Goal: Task Accomplishment & Management: Manage account settings

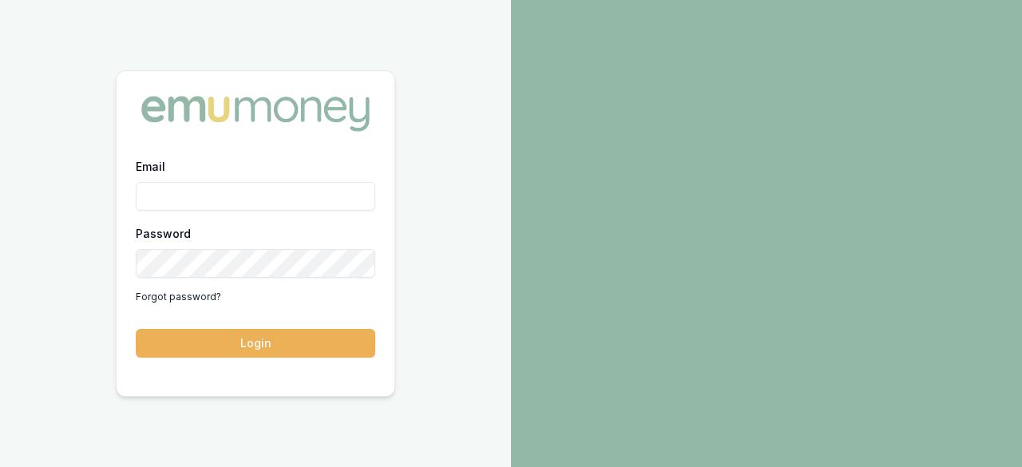
click at [243, 197] on input "Email" at bounding box center [256, 196] width 240 height 29
click at [252, 199] on input "Email" at bounding box center [256, 196] width 240 height 29
type input "e"
type input "ray.gua"
drag, startPoint x: 291, startPoint y: 203, endPoint x: 313, endPoint y: 178, distance: 33.4
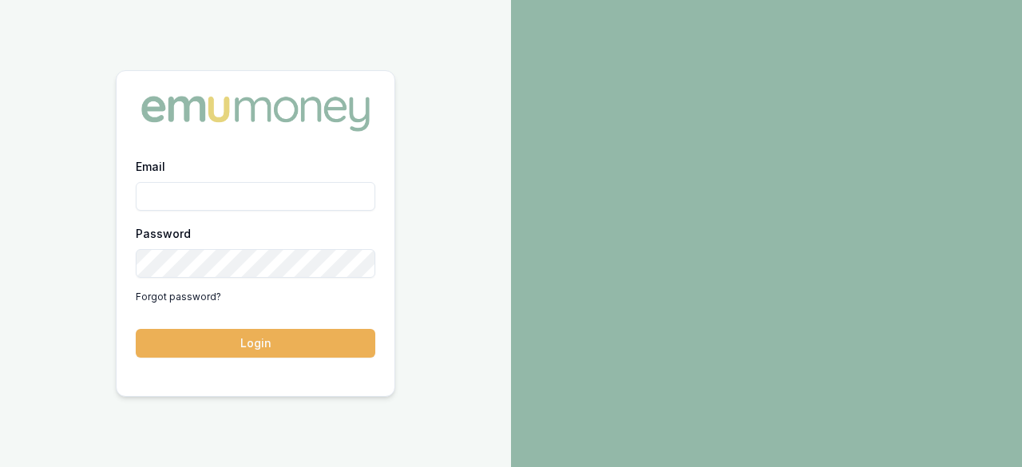
click at [294, 200] on input "Email" at bounding box center [256, 196] width 240 height 29
type input "ray.guan@emumoney.com.au"
click at [136, 329] on button "Login" at bounding box center [256, 343] width 240 height 29
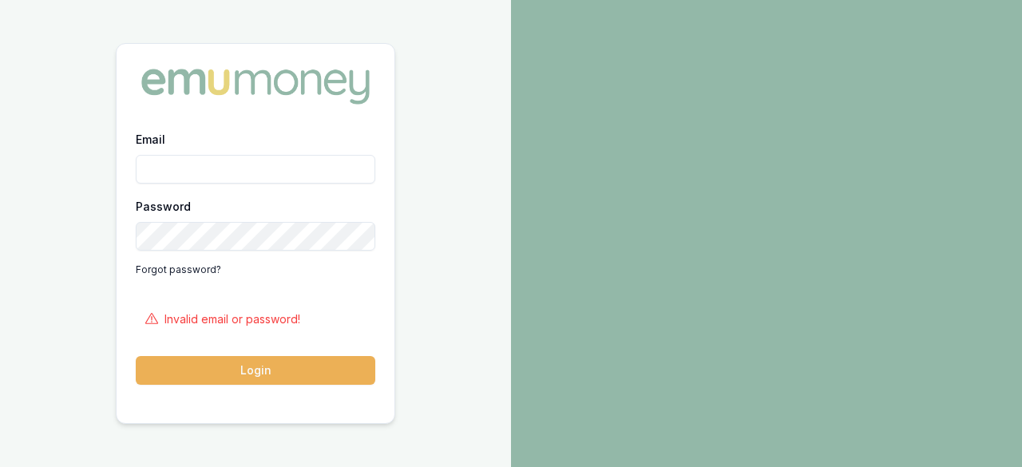
drag, startPoint x: 259, startPoint y: 184, endPoint x: 270, endPoint y: 173, distance: 15.3
click at [262, 181] on div "Email Password Forgot password?" at bounding box center [256, 205] width 240 height 153
click at [270, 173] on input "Email" at bounding box center [256, 169] width 240 height 29
click at [343, 160] on input "ray.guan@emumoney.com.auy" at bounding box center [256, 169] width 240 height 29
type input "ray.guan@emumoney.com.au"
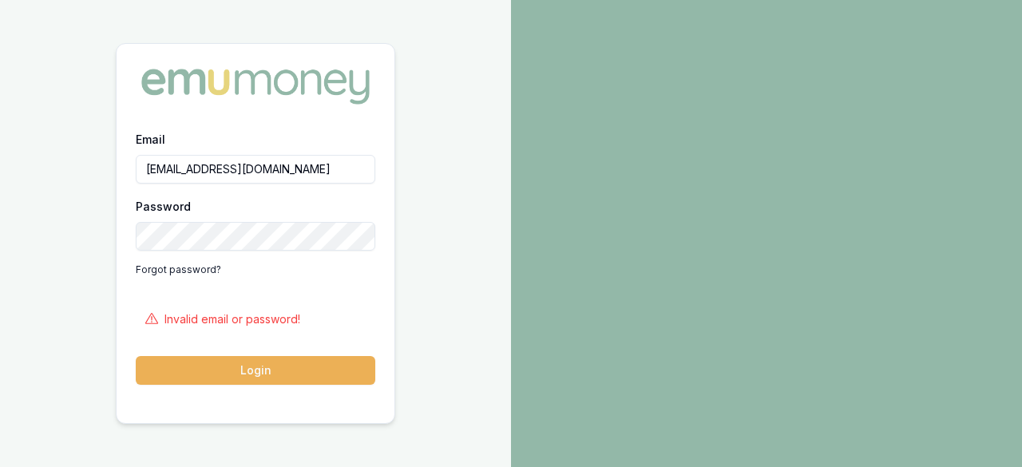
click at [285, 370] on button "Login" at bounding box center [256, 370] width 240 height 29
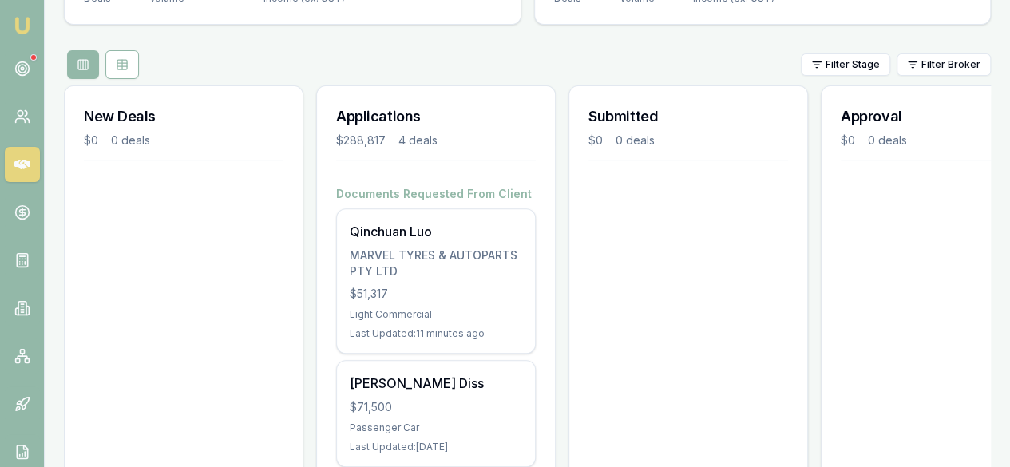
scroll to position [240, 0]
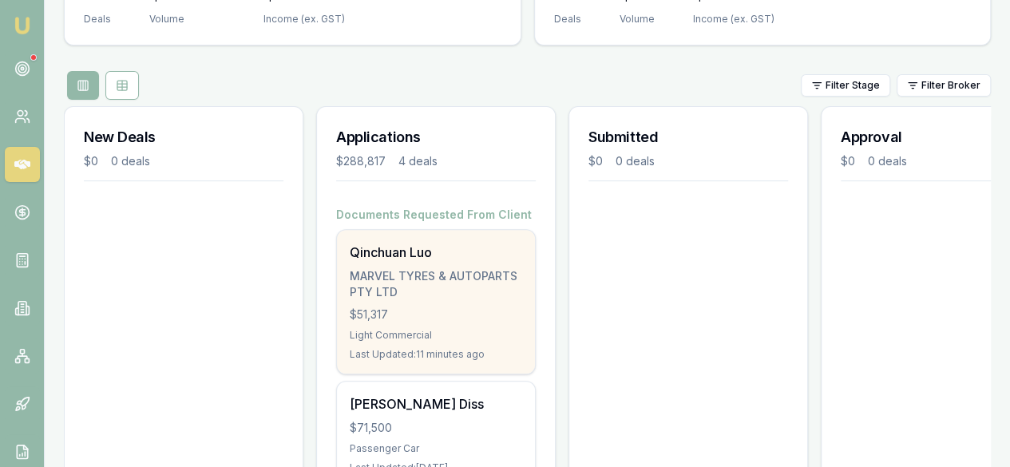
click at [508, 243] on div "Qinchuan Luo" at bounding box center [436, 252] width 172 height 19
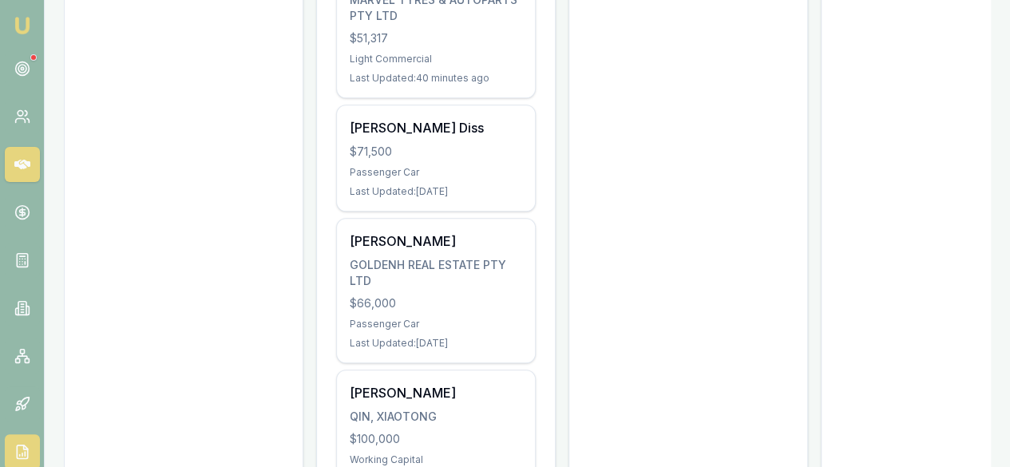
scroll to position [517, 0]
click at [17, 74] on icon at bounding box center [22, 69] width 16 height 16
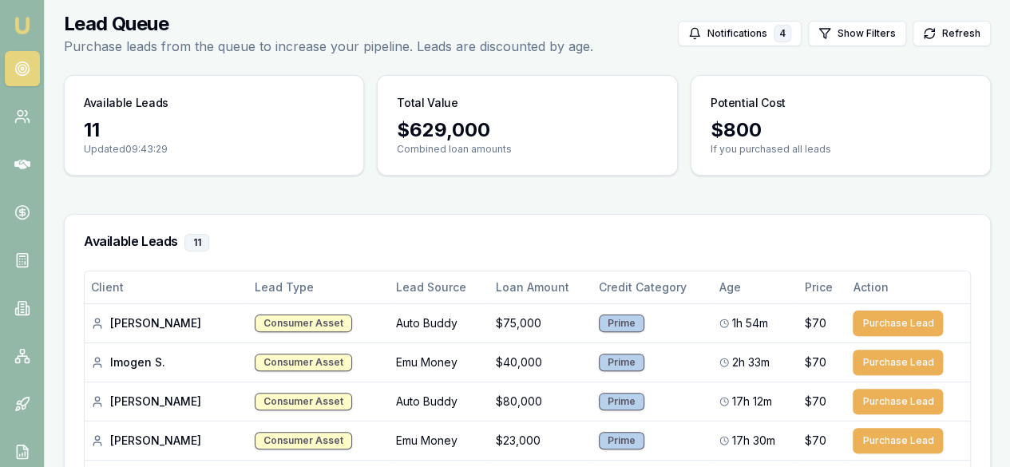
scroll to position [51, 0]
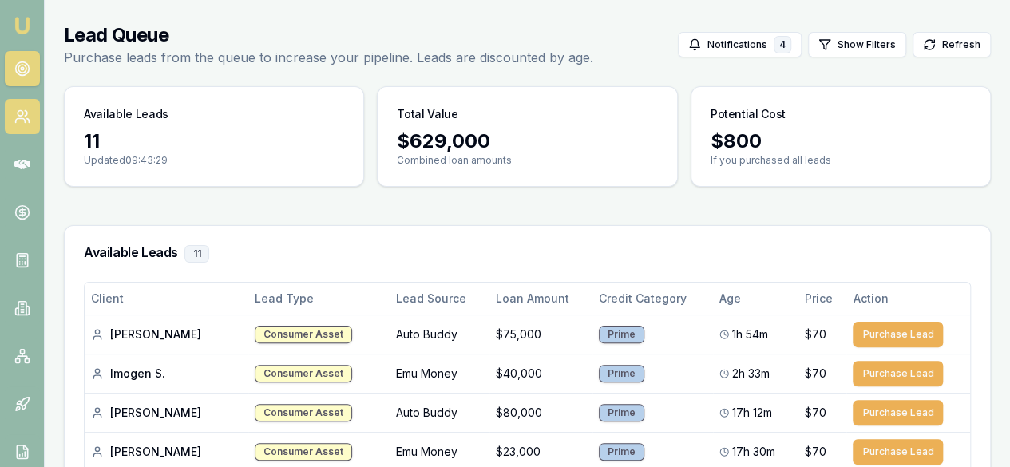
click at [10, 108] on link at bounding box center [22, 116] width 35 height 35
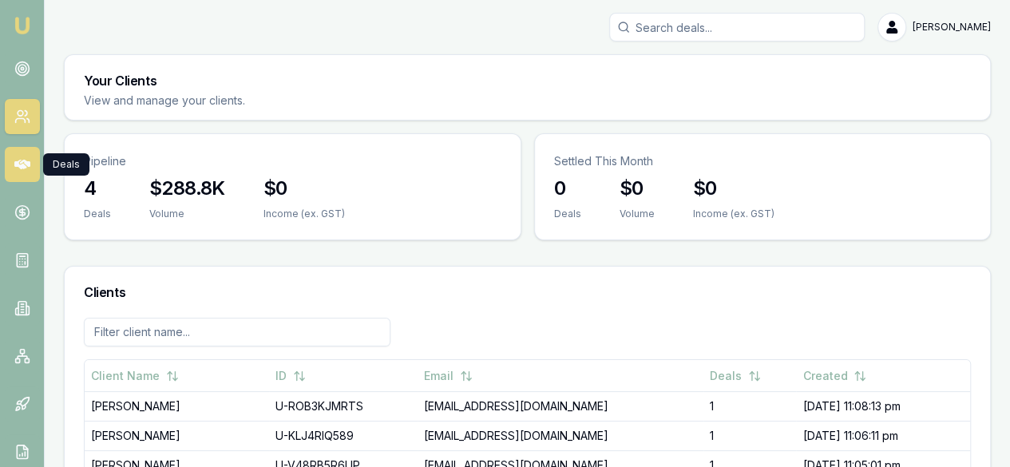
click at [16, 158] on icon at bounding box center [22, 164] width 16 height 16
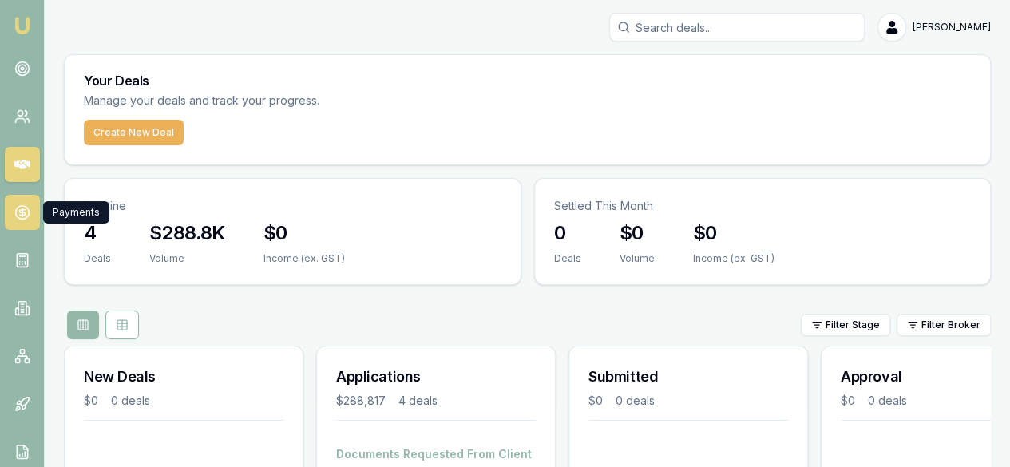
click at [22, 212] on icon at bounding box center [22, 212] width 0 height 8
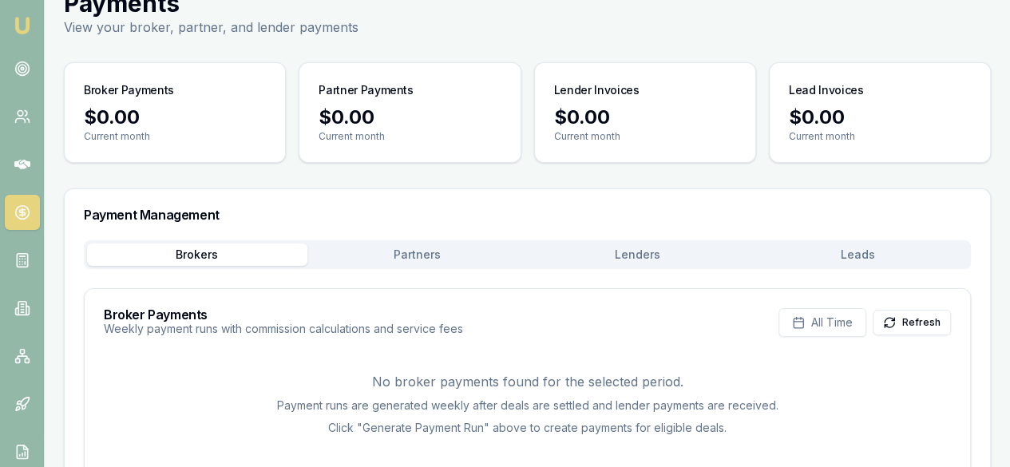
scroll to position [110, 0]
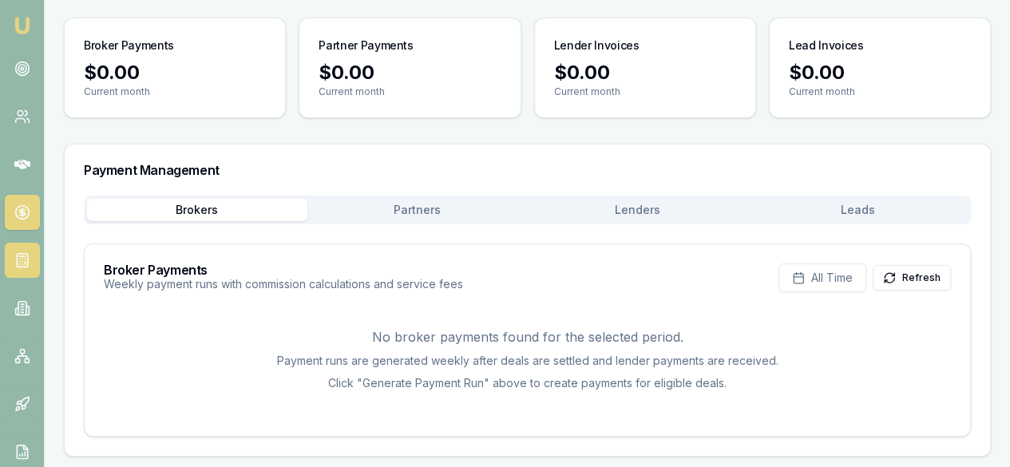
click at [29, 255] on icon at bounding box center [22, 260] width 16 height 16
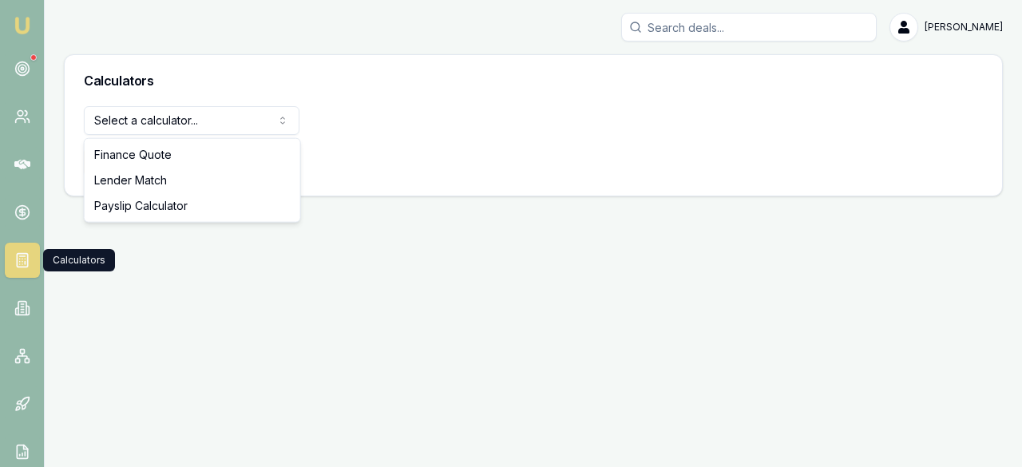
click at [263, 122] on html "Emu Broker Ray Guan Toggle Menu Calculators Select a calculator... Finance Quot…" at bounding box center [511, 233] width 1022 height 467
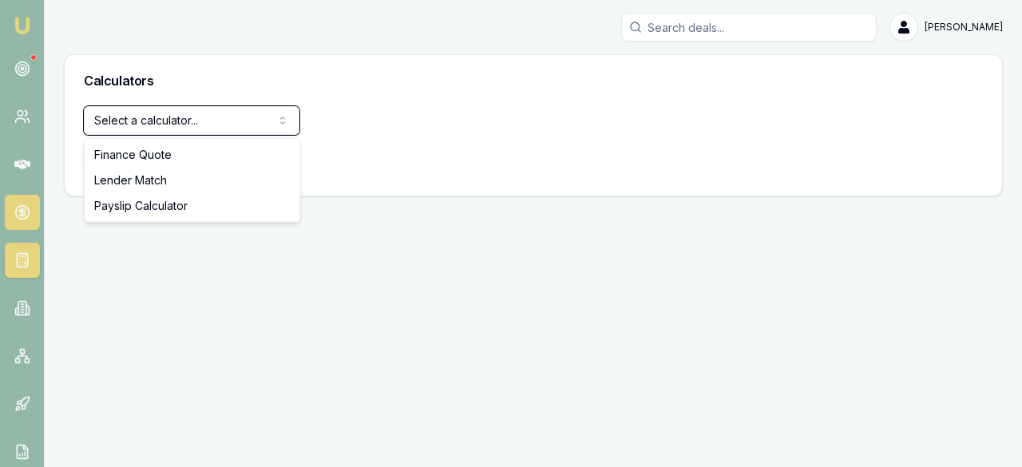
click at [19, 218] on html "Emu Broker Ray Guan Toggle Menu Calculators Select a calculator... Finance Quot…" at bounding box center [511, 233] width 1022 height 467
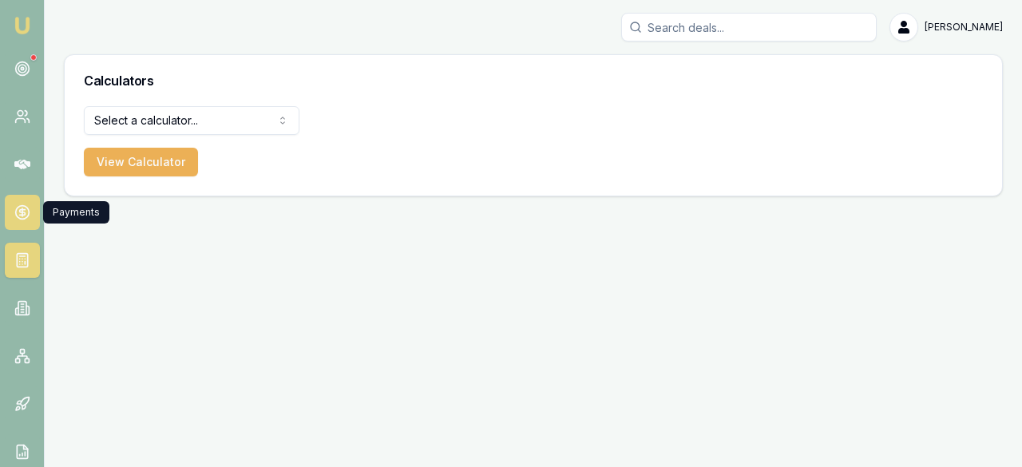
click at [27, 211] on icon at bounding box center [22, 212] width 16 height 16
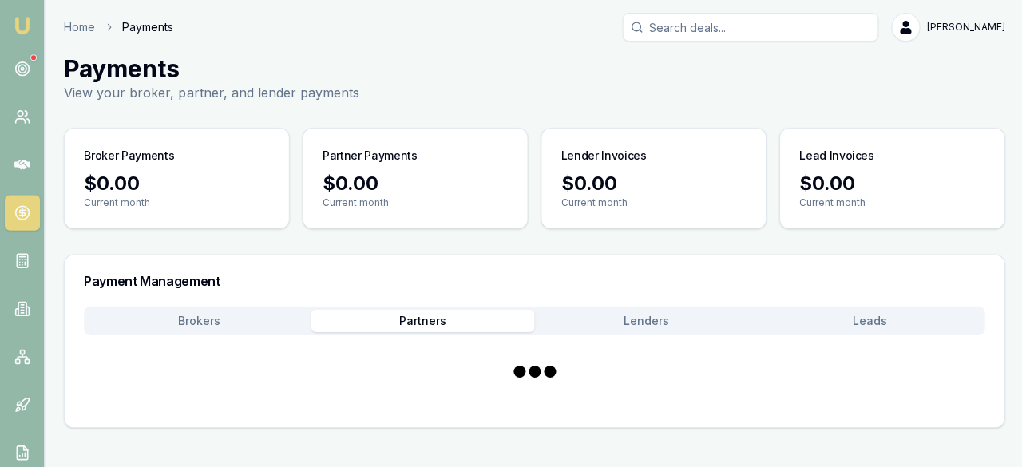
click at [380, 216] on main "Payments View your broker, partner, and lender payments Broker Payments $0.00 C…" at bounding box center [533, 240] width 977 height 373
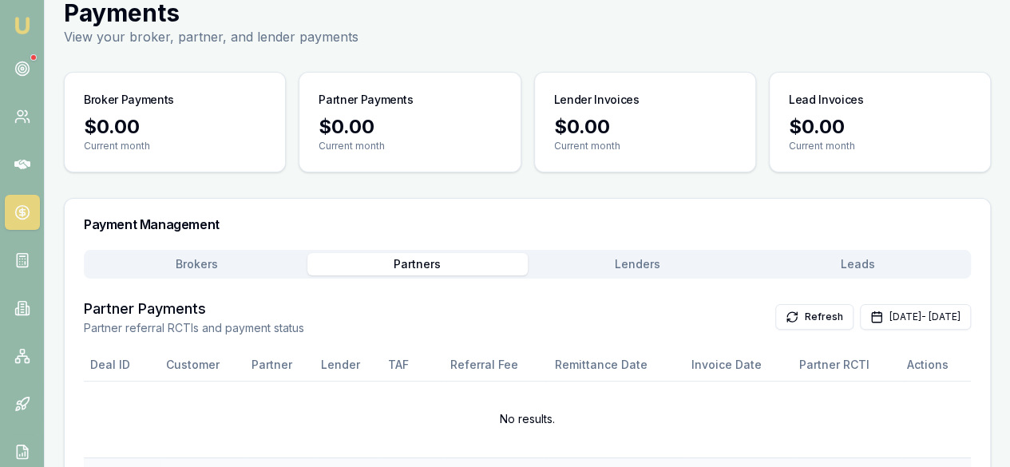
scroll to position [107, 0]
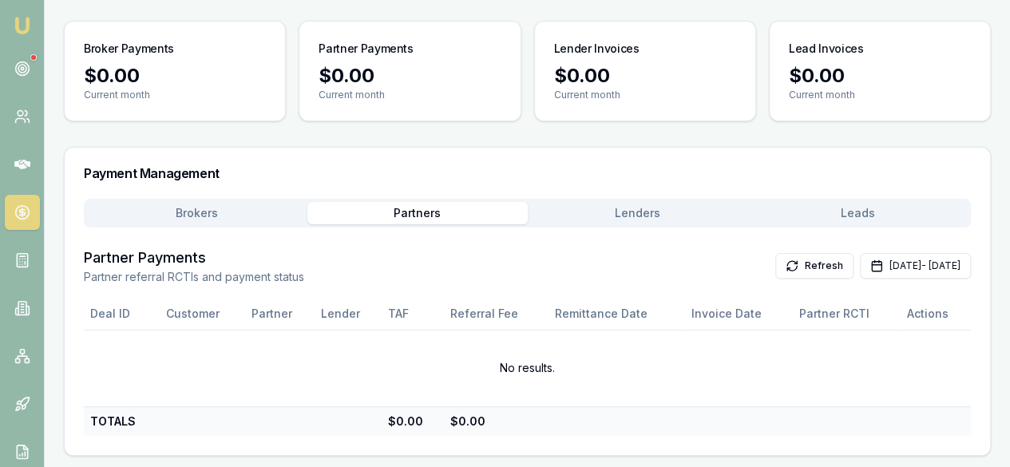
click at [686, 210] on button "Lenders" at bounding box center [638, 213] width 220 height 22
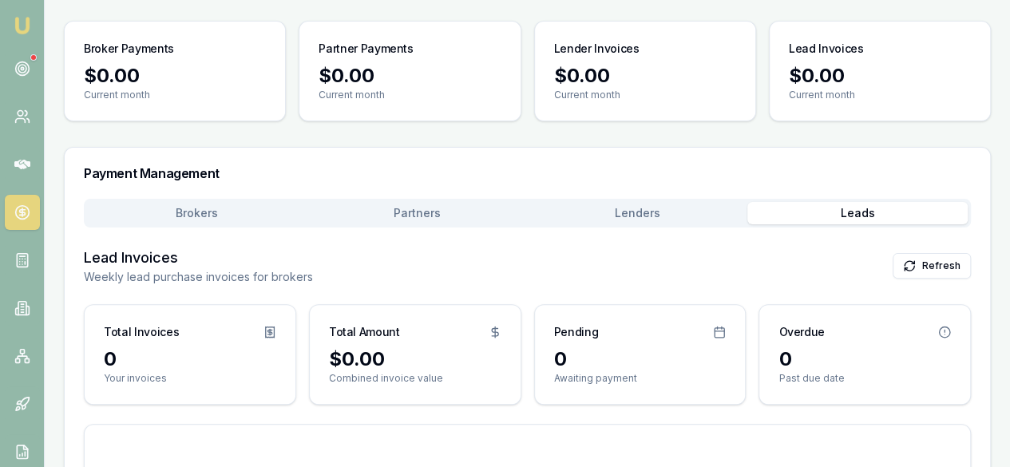
click at [792, 212] on button "Leads" at bounding box center [857, 213] width 220 height 22
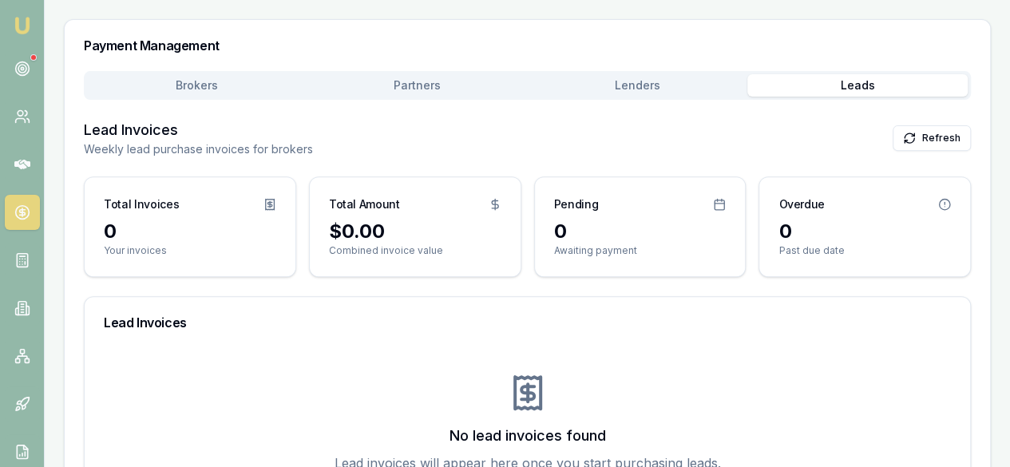
scroll to position [316, 0]
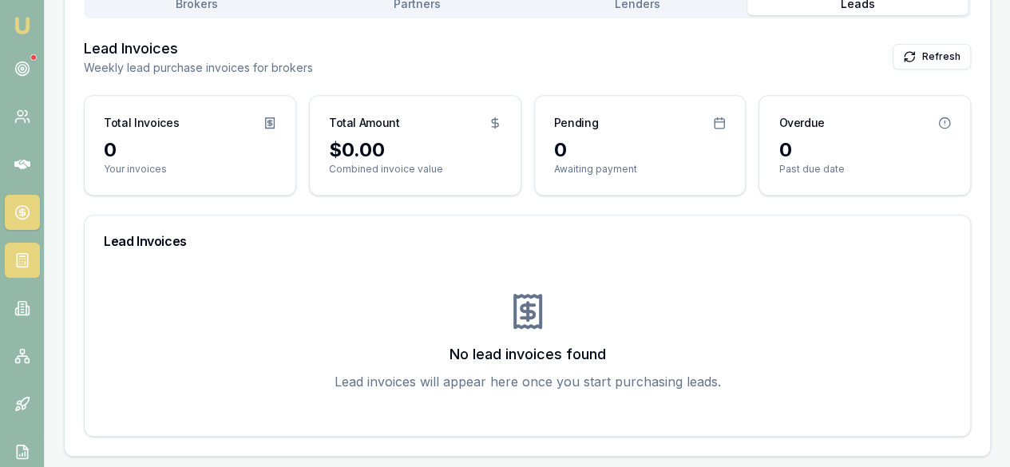
click at [5, 263] on link at bounding box center [22, 260] width 35 height 35
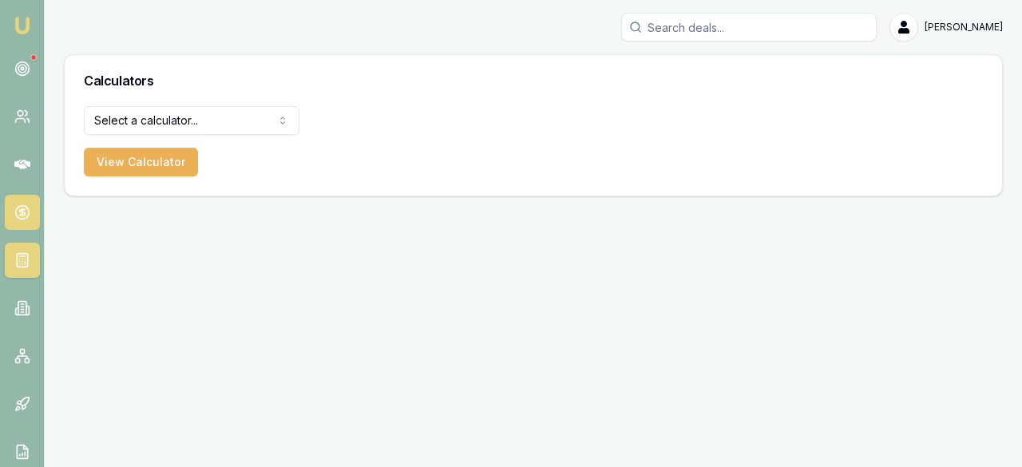
click at [22, 217] on icon at bounding box center [22, 212] width 16 height 16
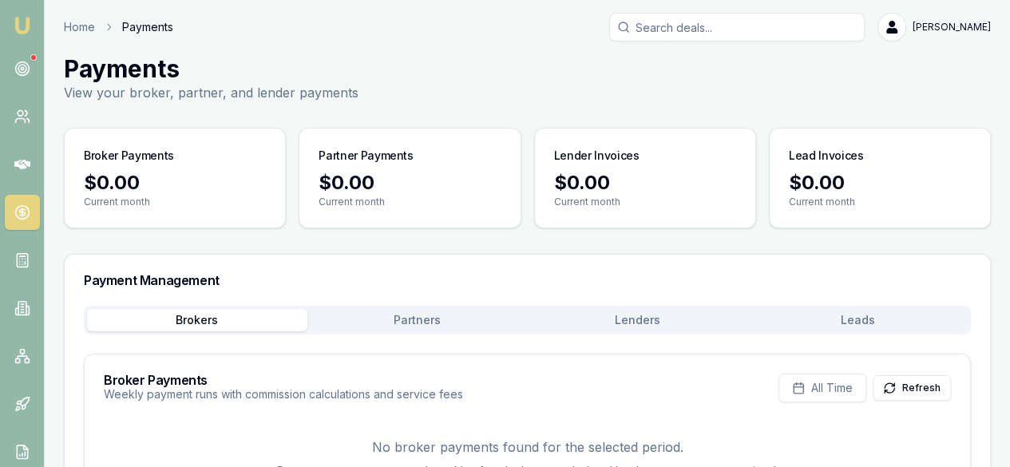
scroll to position [110, 0]
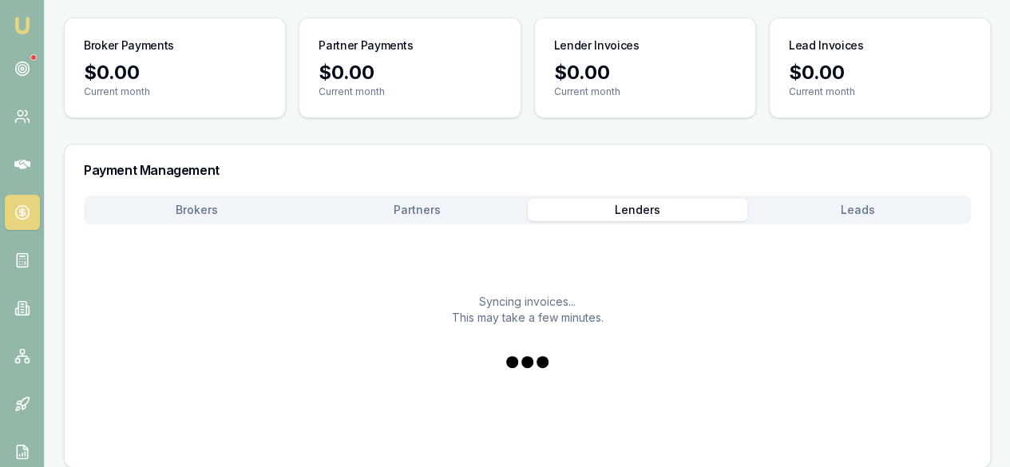
click at [699, 218] on button "Lenders" at bounding box center [638, 210] width 220 height 22
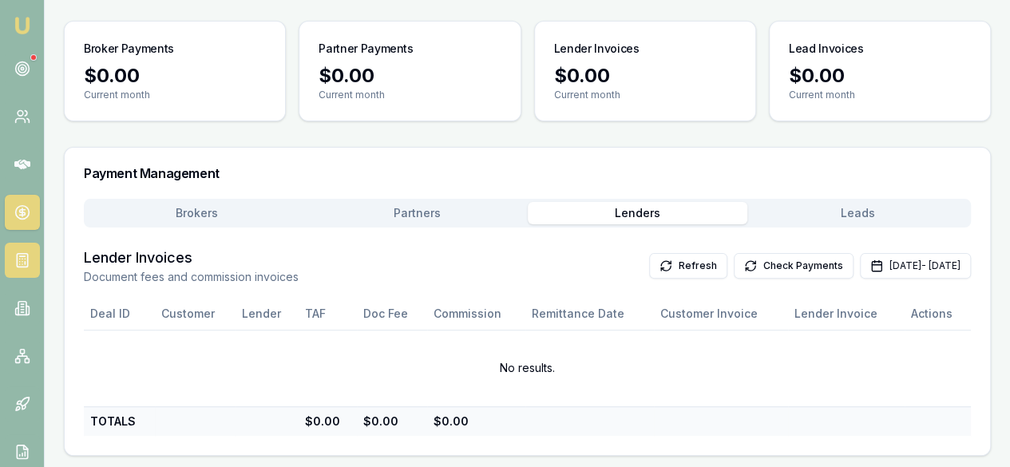
click at [24, 260] on icon at bounding box center [22, 260] width 16 height 16
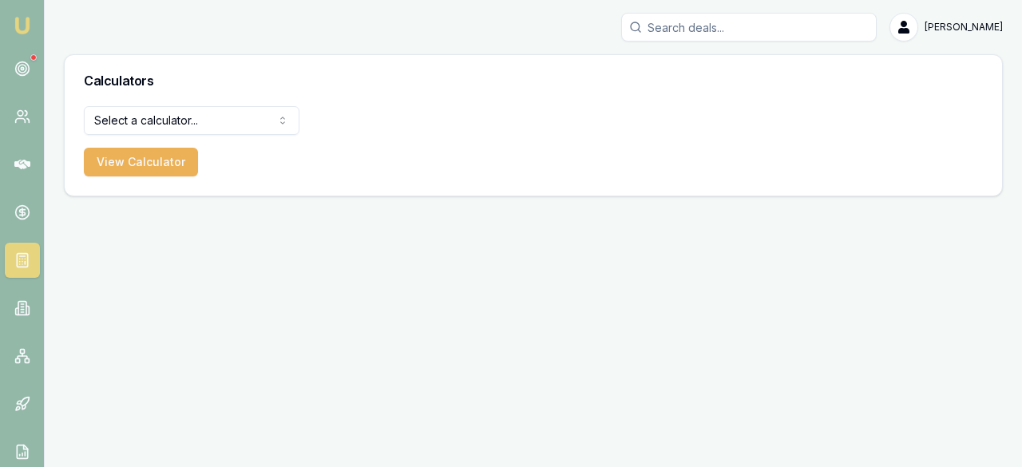
click at [209, 121] on html "Emu Broker Ray Guan Toggle Menu Calculators Select a calculator... Finance Quot…" at bounding box center [511, 233] width 1022 height 467
click at [25, 301] on html "Emu Broker Ray Guan Toggle Menu Calculators Select a calculator... Finance Quot…" at bounding box center [511, 233] width 1022 height 467
click at [23, 302] on icon at bounding box center [22, 309] width 8 height 14
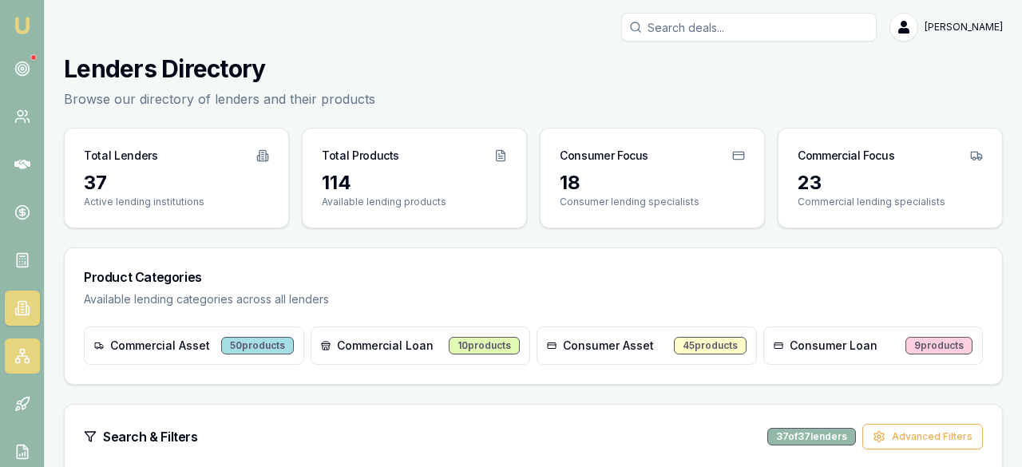
click at [18, 358] on icon at bounding box center [23, 357] width 10 height 2
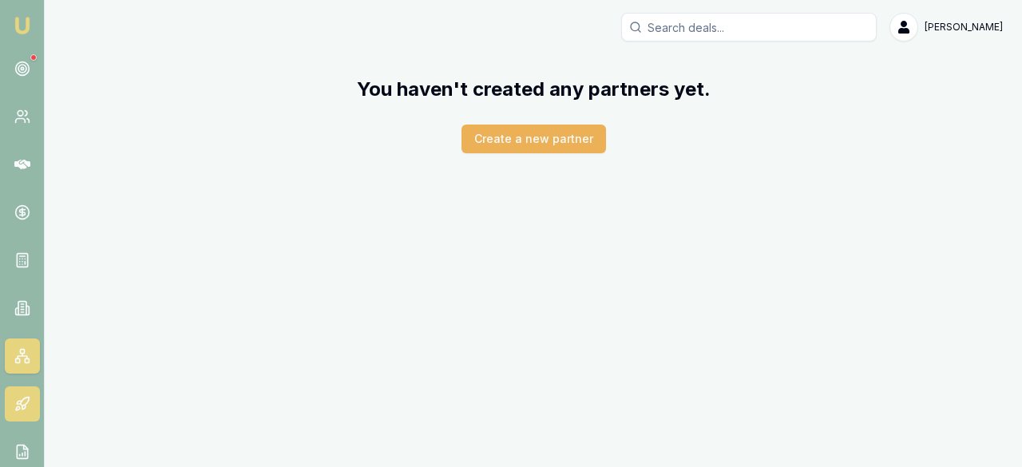
click at [14, 387] on link at bounding box center [22, 403] width 35 height 35
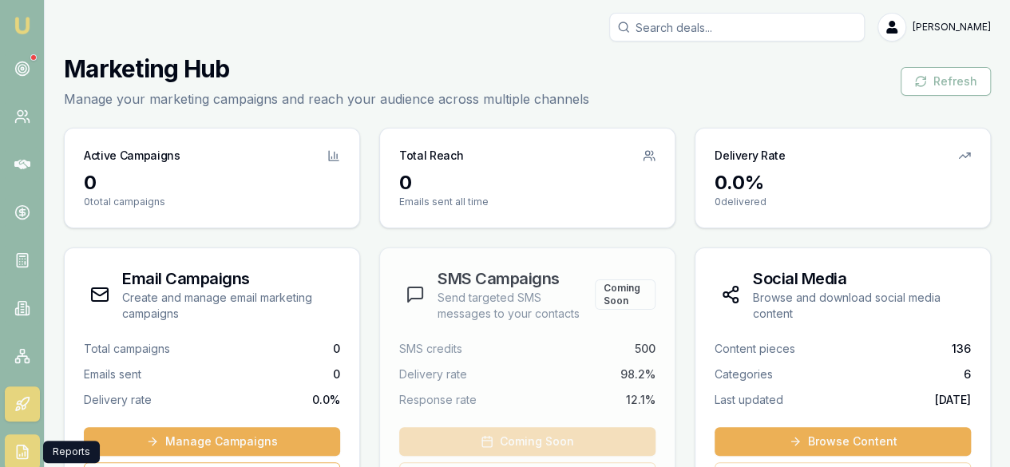
click at [15, 454] on icon at bounding box center [22, 452] width 16 height 16
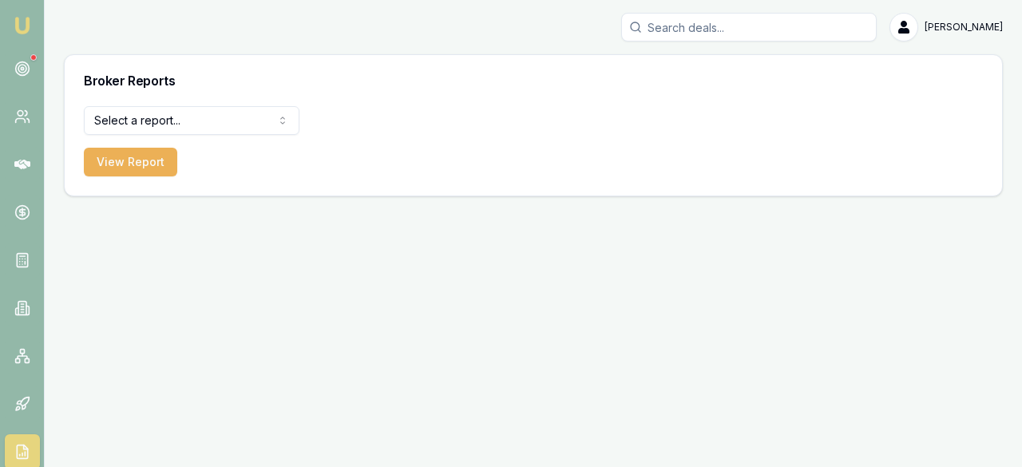
click at [172, 127] on html "Emu Broker Ray Guan Toggle Menu Broker Reports Select a report... All Deals Equ…" at bounding box center [511, 233] width 1022 height 467
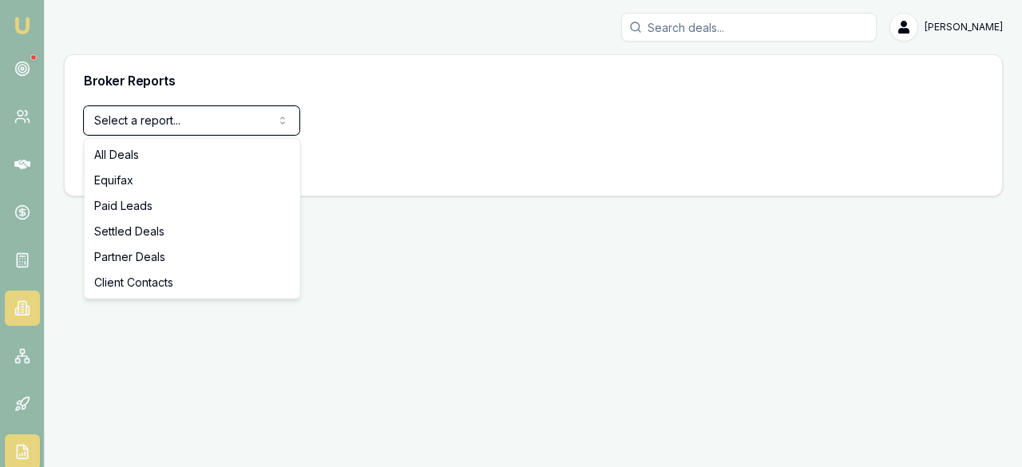
click at [24, 308] on html "Emu Broker Ray Guan Toggle Menu Broker Reports Select a report... All Deals Equ…" at bounding box center [511, 233] width 1022 height 467
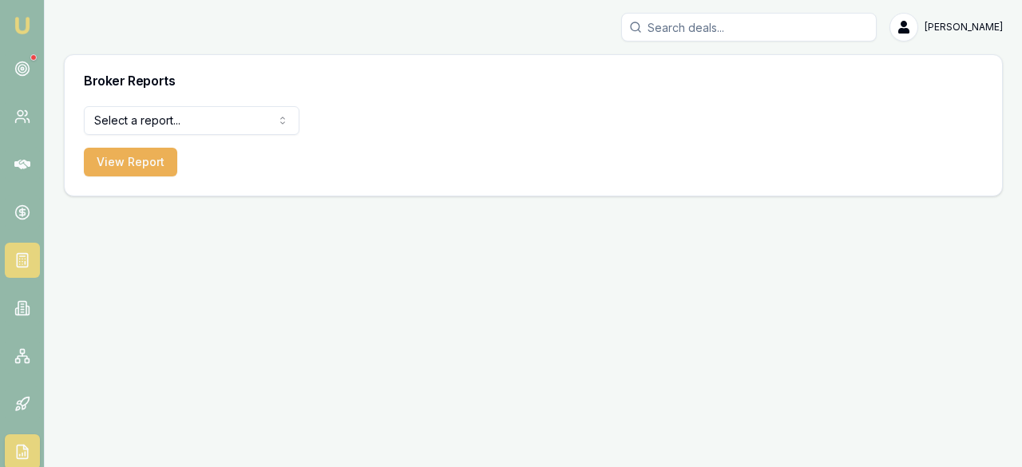
click at [25, 257] on icon at bounding box center [22, 260] width 16 height 16
click at [234, 124] on html "Emu Broker Ray Guan Toggle Menu Calculators Select a calculator... Finance Quot…" at bounding box center [511, 233] width 1022 height 467
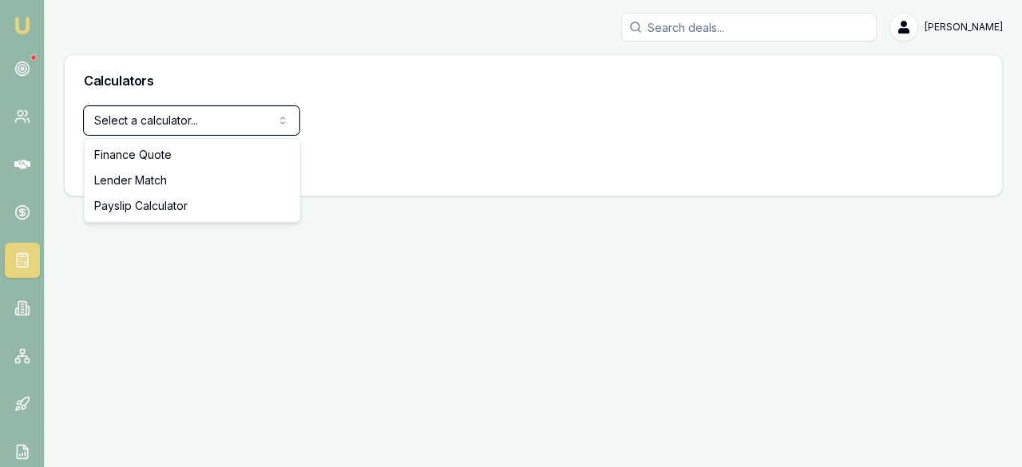
click at [234, 124] on html "Emu Broker Ray Guan Toggle Menu Calculators Select a calculator... Finance Quot…" at bounding box center [511, 233] width 1022 height 467
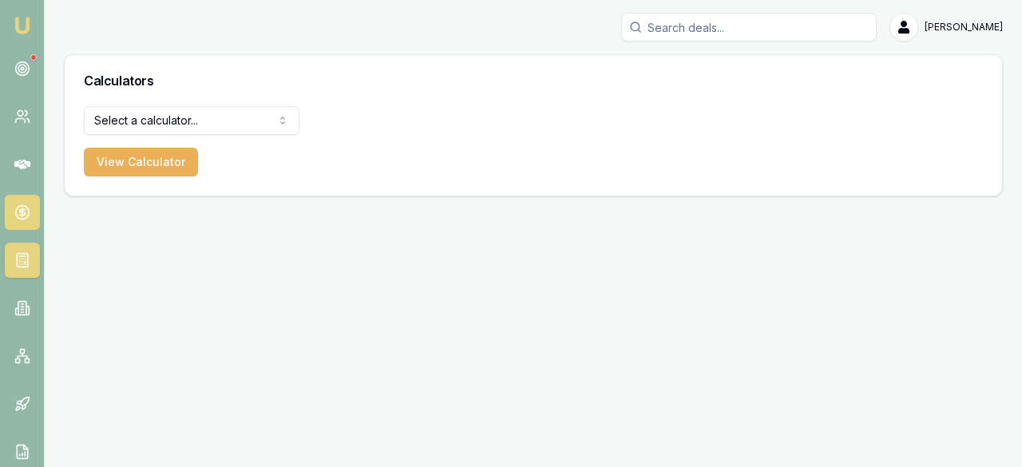
click at [25, 212] on icon at bounding box center [22, 212] width 16 height 16
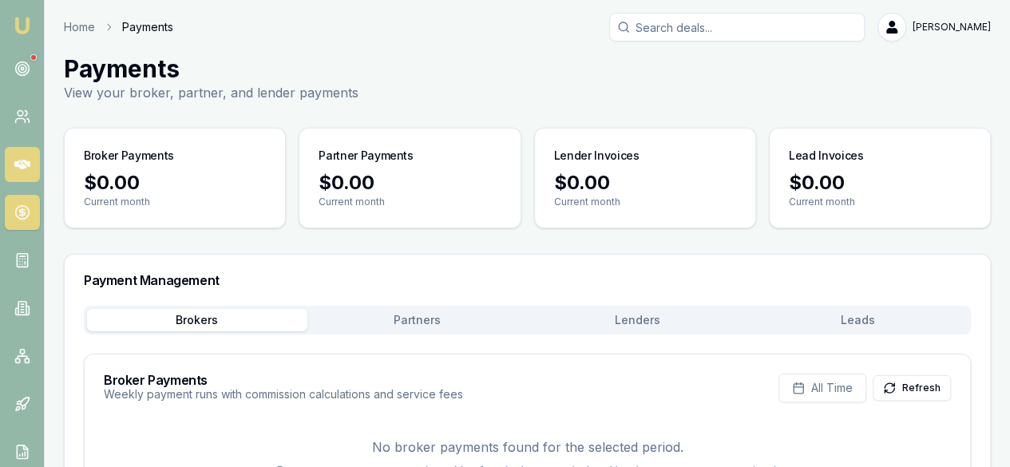
click at [20, 156] on icon at bounding box center [22, 164] width 16 height 16
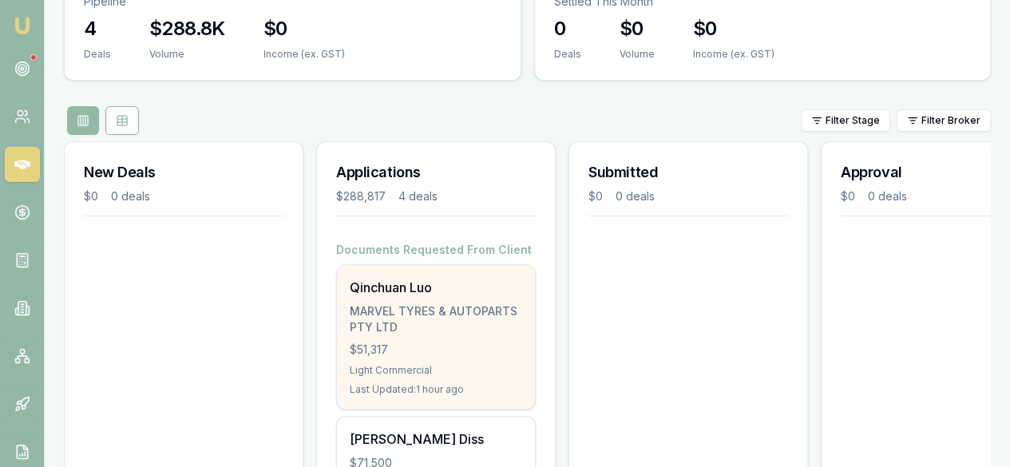
scroll to position [240, 0]
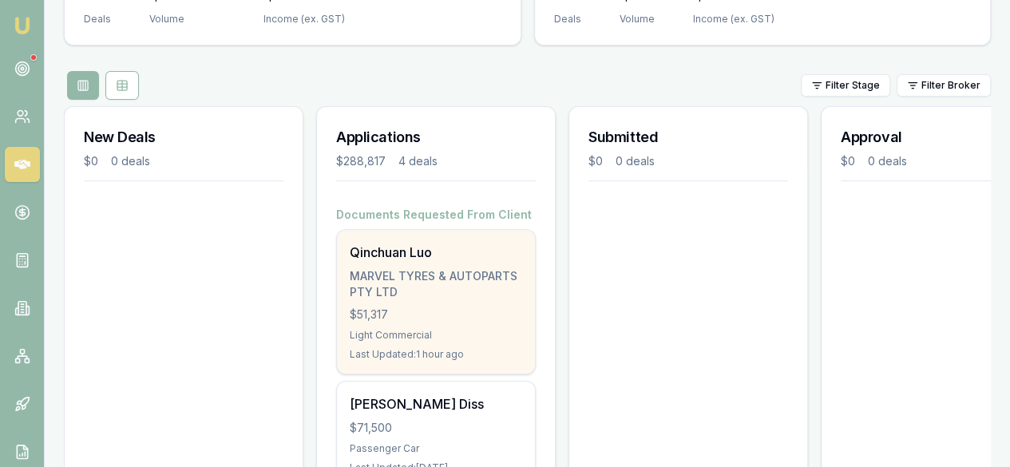
click at [485, 307] on div "$51,317" at bounding box center [436, 315] width 172 height 16
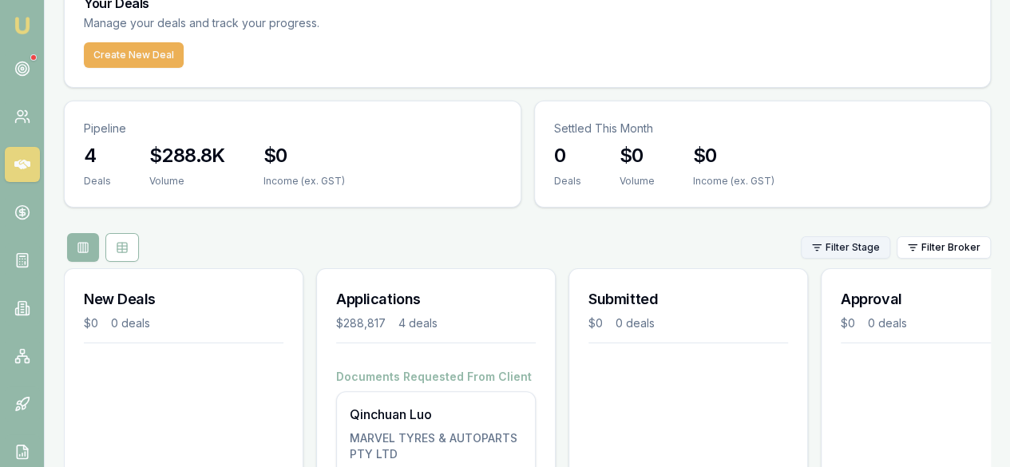
scroll to position [0, 0]
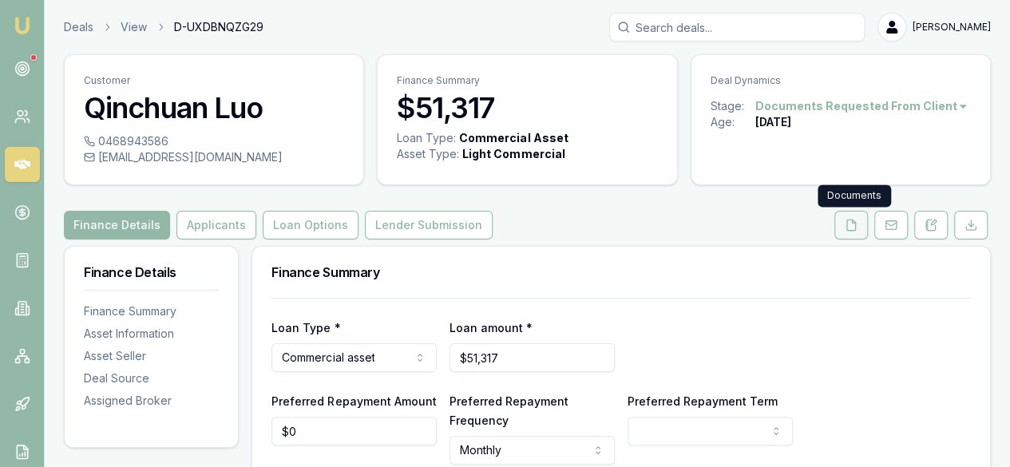
click at [861, 232] on button at bounding box center [851, 225] width 34 height 29
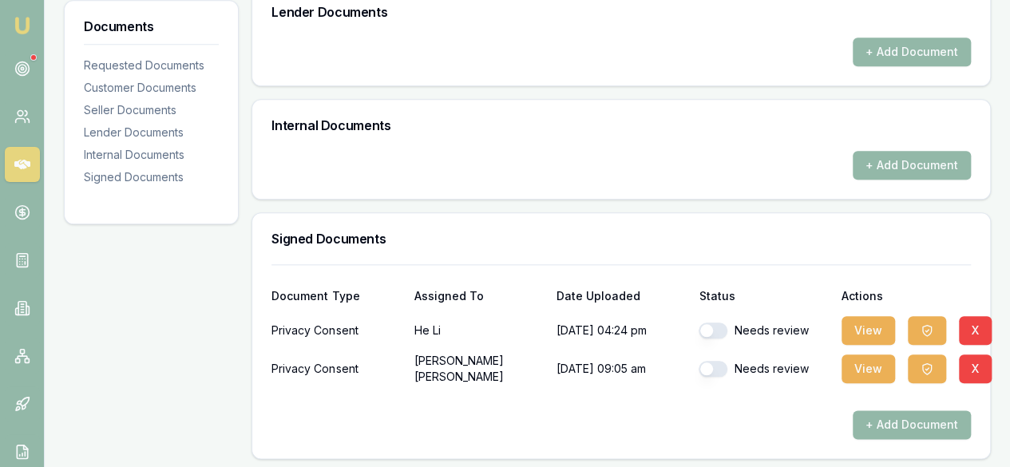
scroll to position [747, 0]
click at [875, 365] on button "View" at bounding box center [867, 368] width 53 height 29
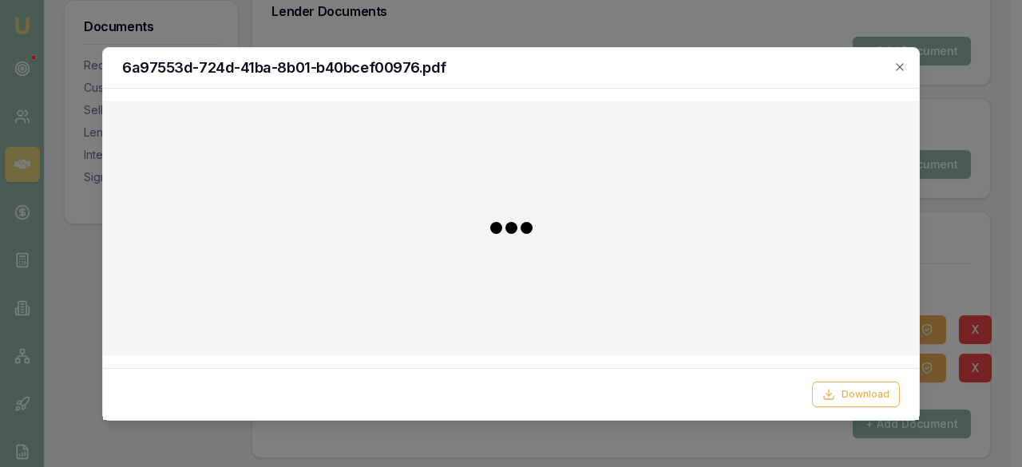
click at [875, 365] on div "6a97553d-724d-41ba-8b01-b40bcef00976.pdf Download Close" at bounding box center [511, 234] width 818 height 374
click at [525, 68] on h2 "6a97553d-724d-41ba-8b01-b40bcef00976.pdf" at bounding box center [511, 68] width 778 height 14
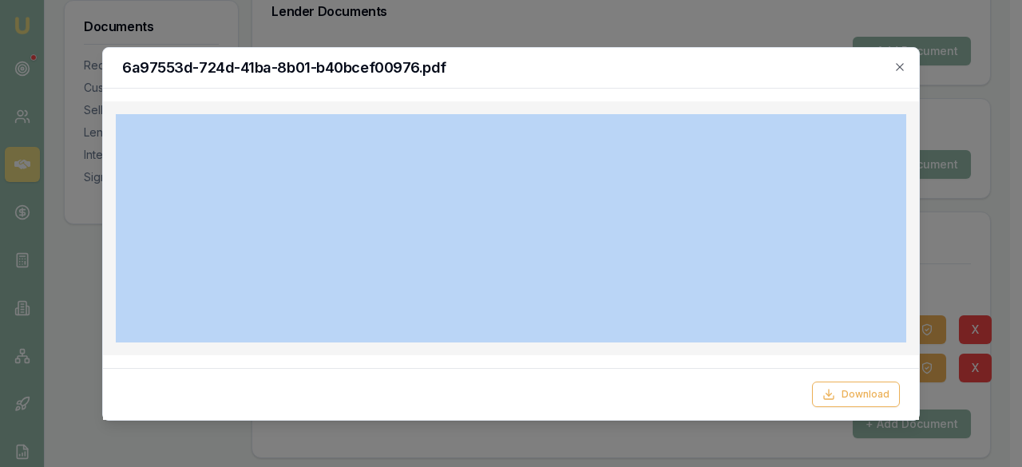
click at [525, 68] on h2 "6a97553d-724d-41ba-8b01-b40bcef00976.pdf" at bounding box center [511, 68] width 778 height 14
click at [897, 63] on icon "button" at bounding box center [899, 67] width 13 height 13
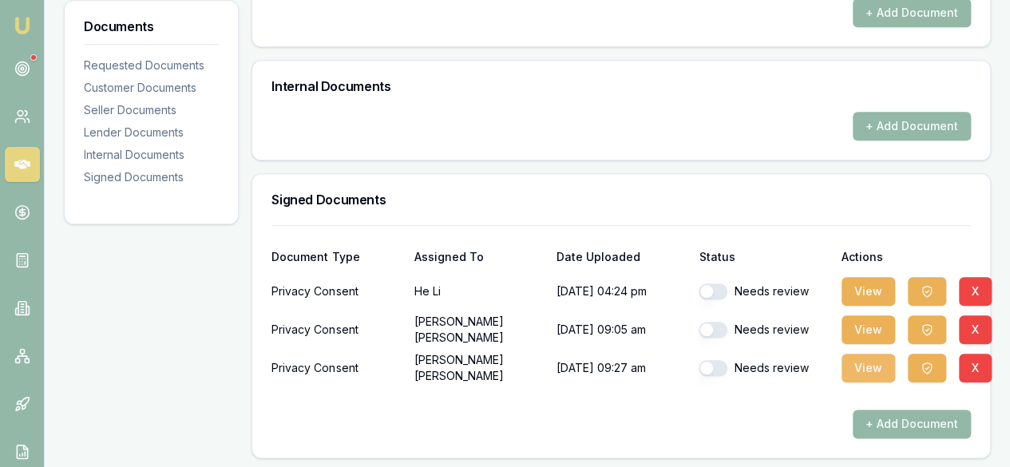
click at [883, 370] on button "View" at bounding box center [867, 368] width 53 height 29
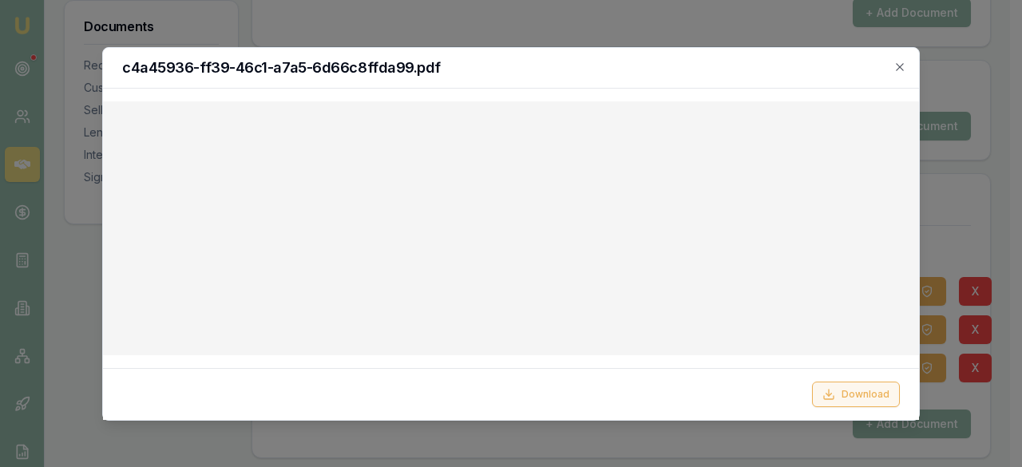
click at [845, 390] on button "Download" at bounding box center [856, 395] width 88 height 26
click at [909, 71] on div "c4a45936-ff39-46c1-a7a5-6d66c8ffda99.pdf" at bounding box center [511, 68] width 816 height 41
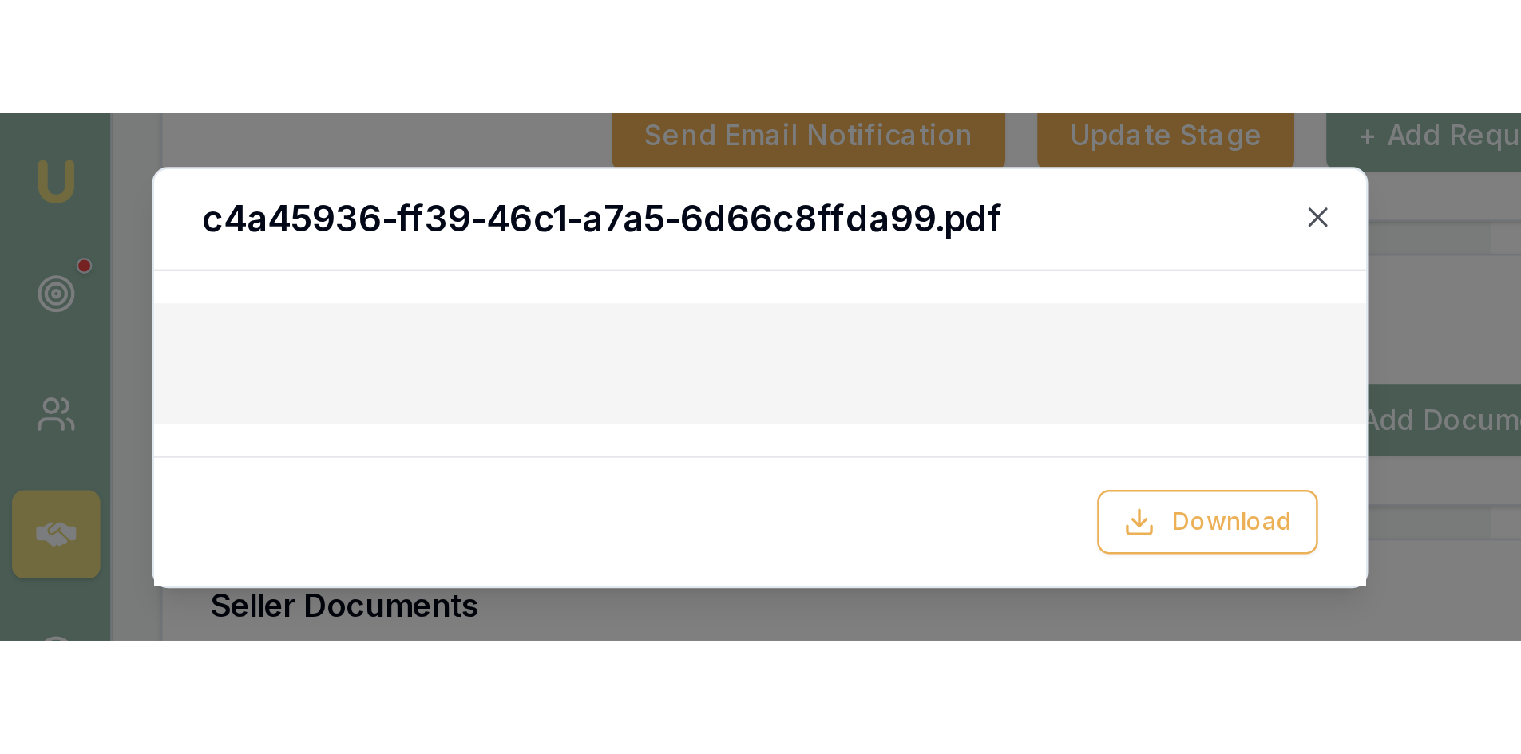
scroll to position [464, 0]
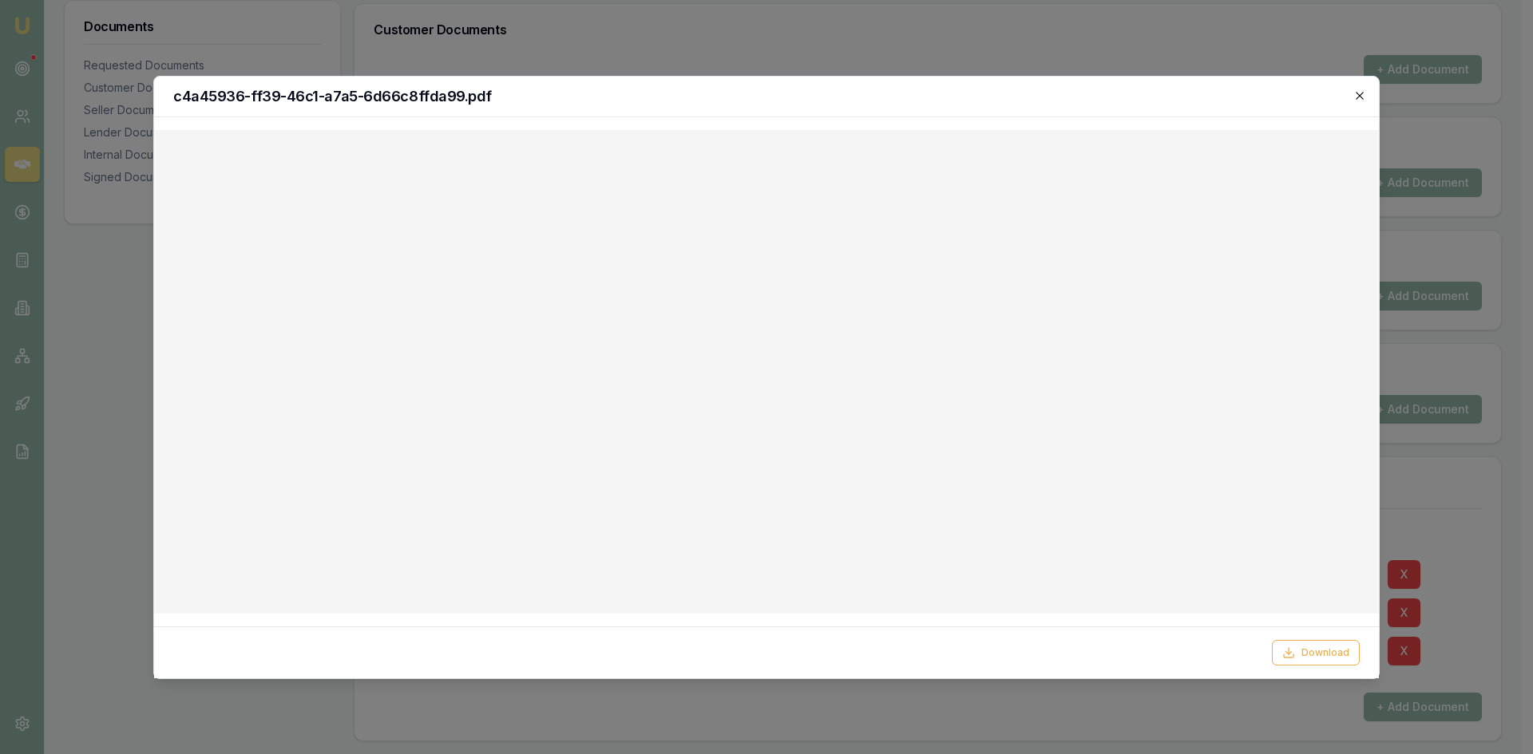
click at [1009, 97] on icon "button" at bounding box center [1359, 95] width 13 height 13
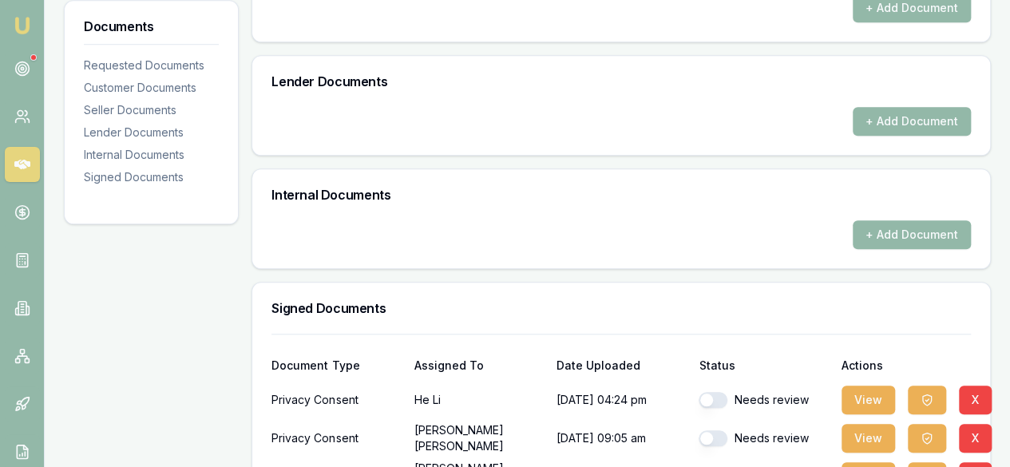
scroll to position [319, 0]
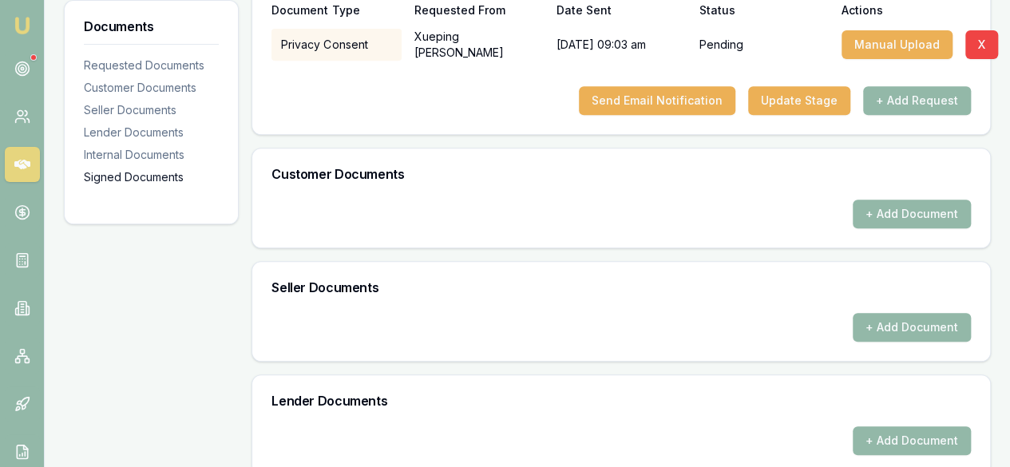
click at [139, 177] on div "Signed Documents" at bounding box center [151, 177] width 135 height 16
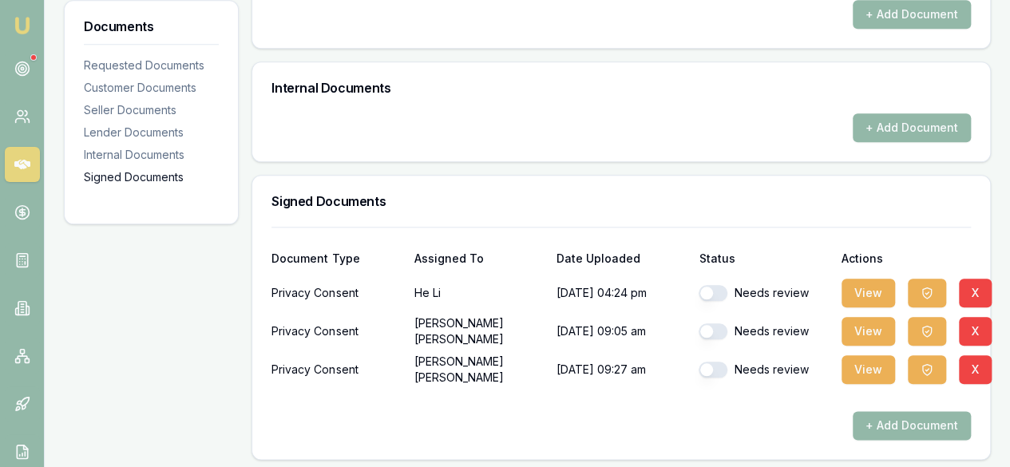
scroll to position [747, 0]
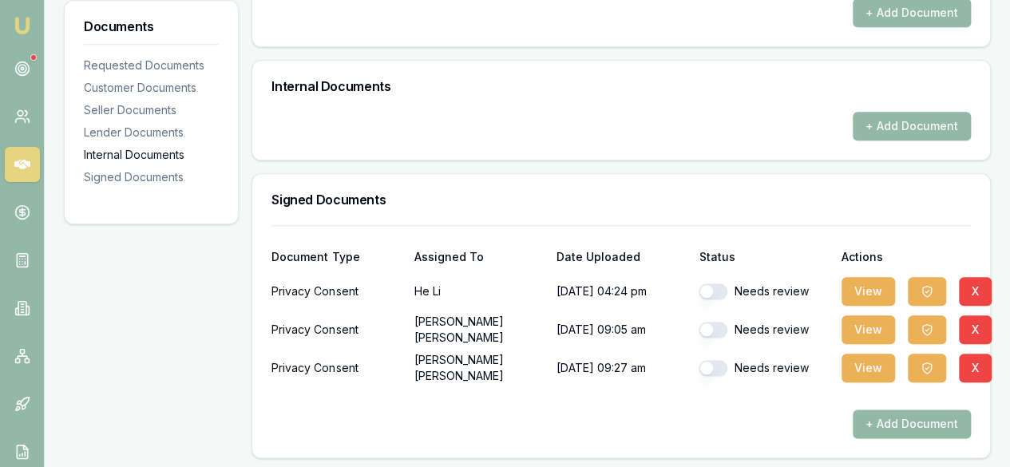
click at [137, 148] on div "Internal Documents" at bounding box center [151, 155] width 135 height 16
click at [137, 133] on div "Lender Documents" at bounding box center [151, 133] width 135 height 16
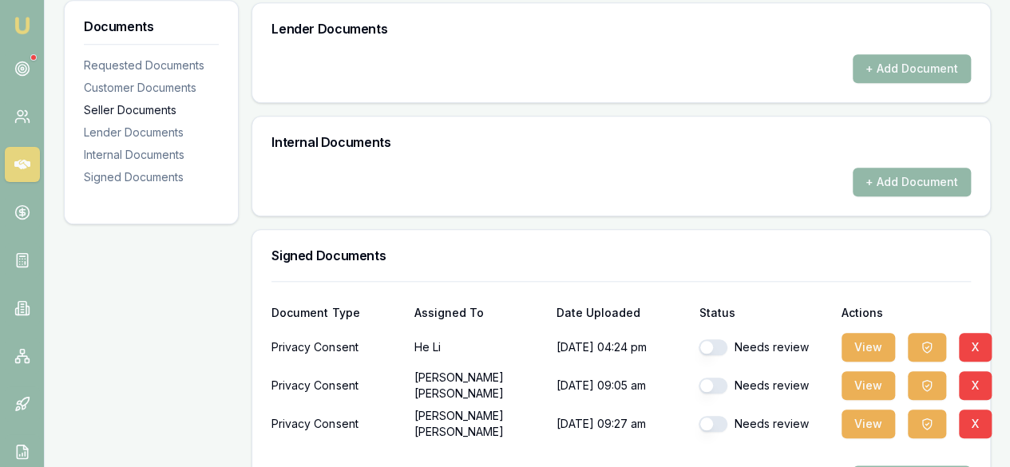
click at [137, 110] on div "Seller Documents" at bounding box center [151, 110] width 135 height 16
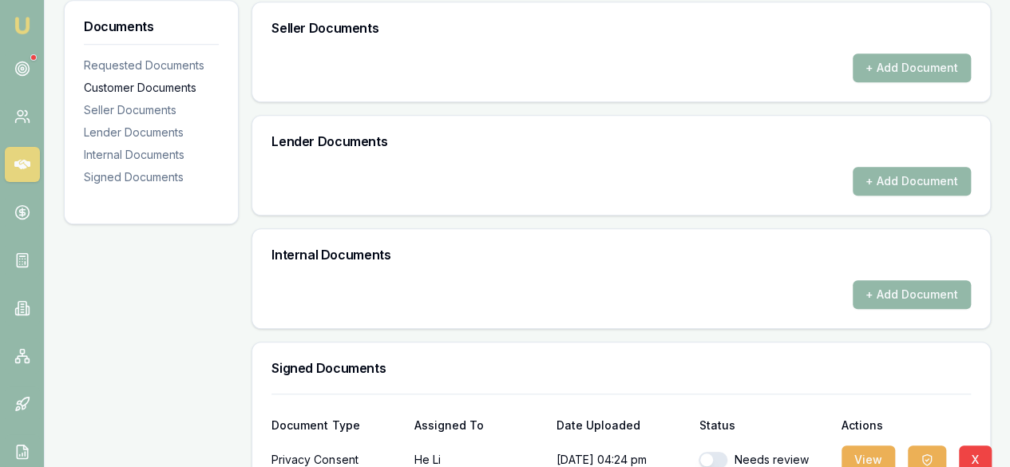
click at [141, 89] on div "Customer Documents" at bounding box center [151, 88] width 135 height 16
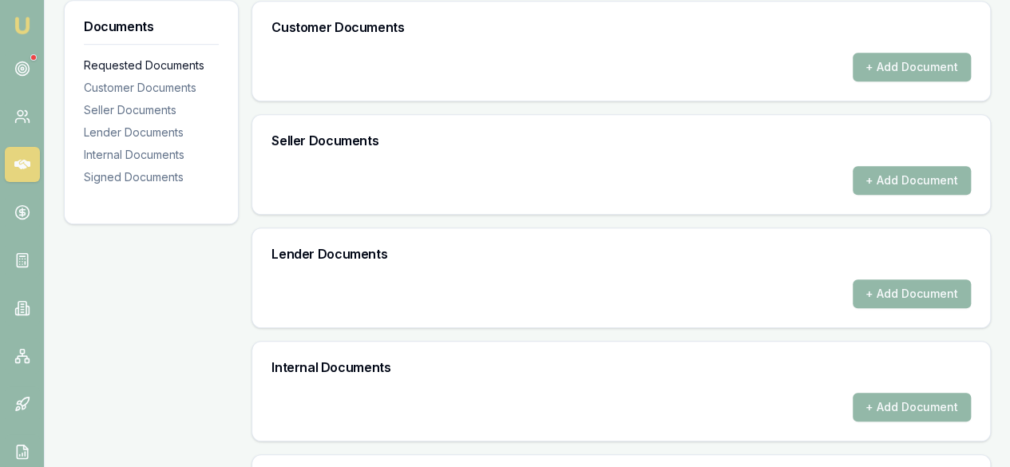
click at [143, 71] on div "Requested Documents" at bounding box center [151, 65] width 135 height 16
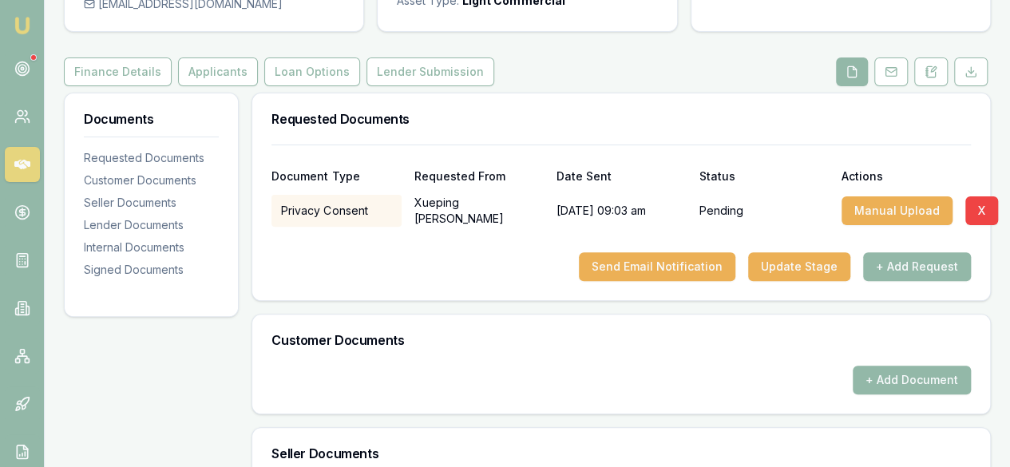
scroll to position [160, 0]
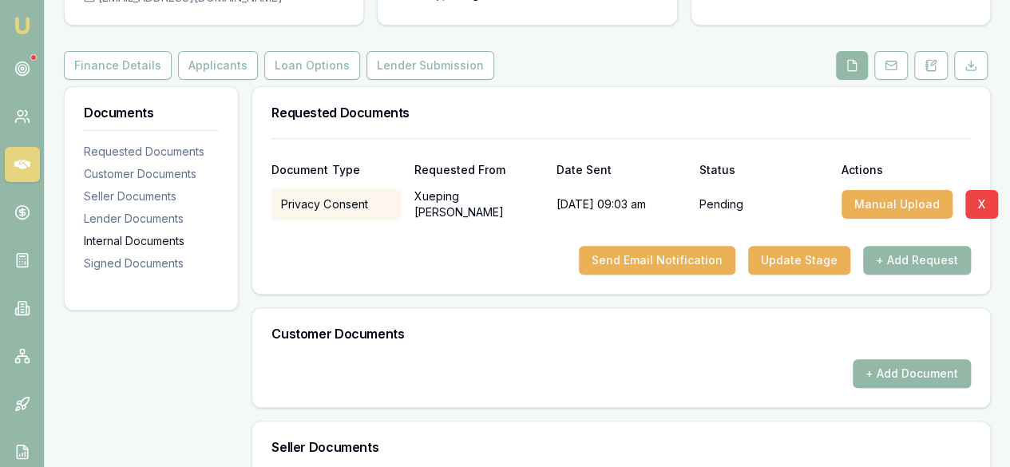
click at [172, 240] on div "Internal Documents" at bounding box center [151, 241] width 135 height 16
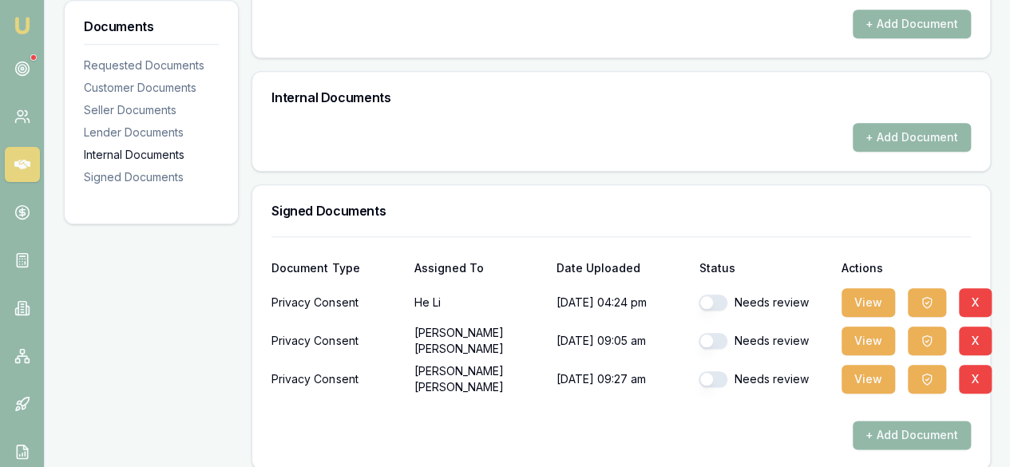
scroll to position [747, 0]
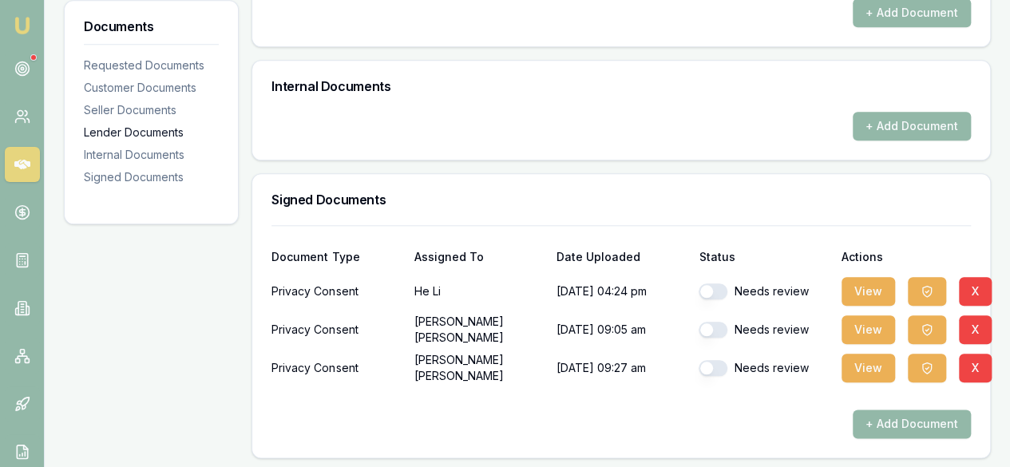
click at [160, 129] on div "Lender Documents" at bounding box center [151, 133] width 135 height 16
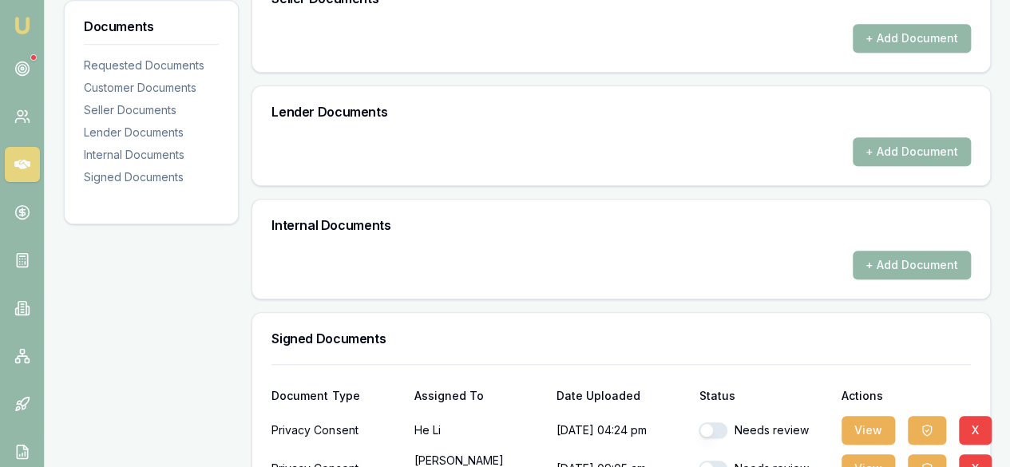
scroll to position [532, 0]
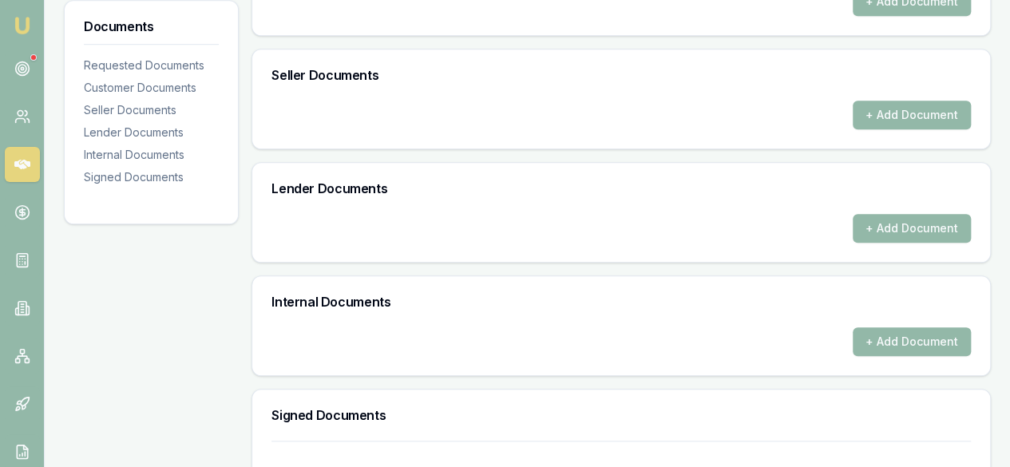
click at [916, 245] on div "+ Add Document" at bounding box center [621, 238] width 738 height 48
click at [913, 232] on button "+ Add Document" at bounding box center [912, 228] width 118 height 29
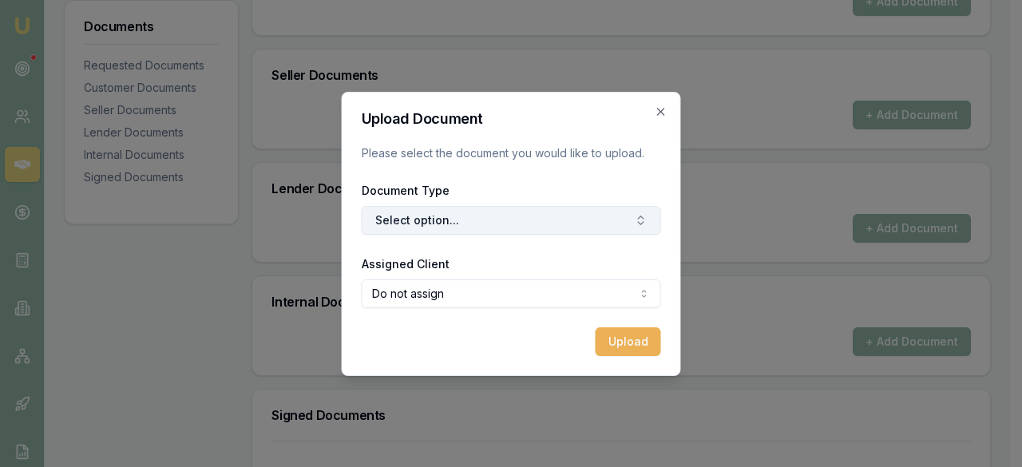
click at [572, 211] on button "Select option..." at bounding box center [511, 220] width 299 height 29
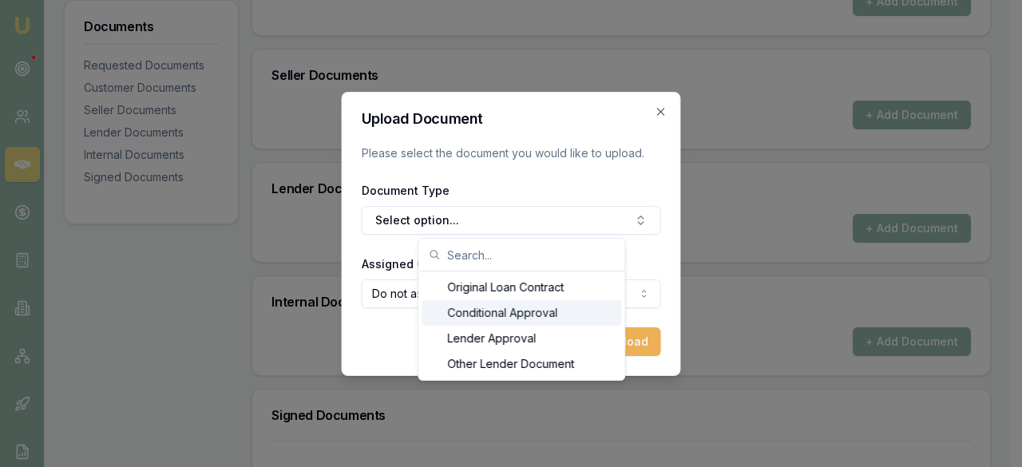
click at [667, 103] on div "Upload Document Please select the document you would like to upload. Document T…" at bounding box center [511, 234] width 339 height 284
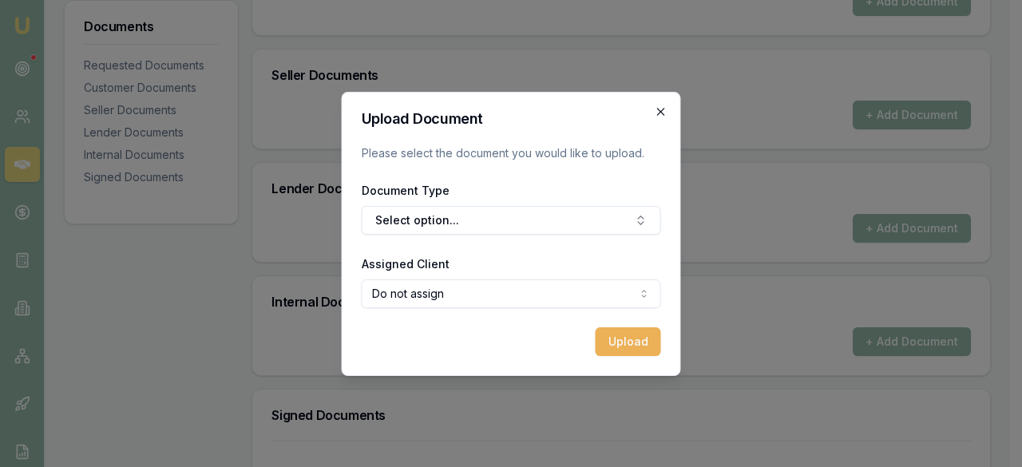
click at [660, 116] on icon "button" at bounding box center [661, 111] width 13 height 13
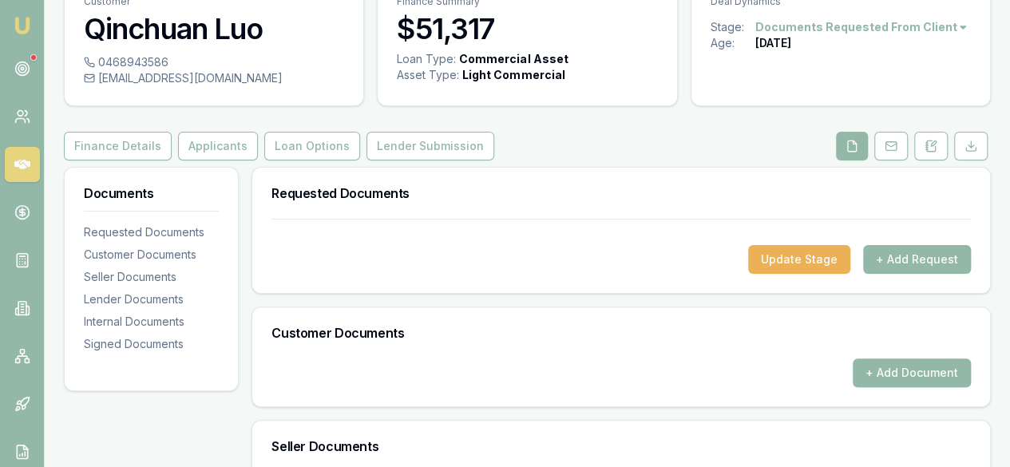
scroll to position [0, 0]
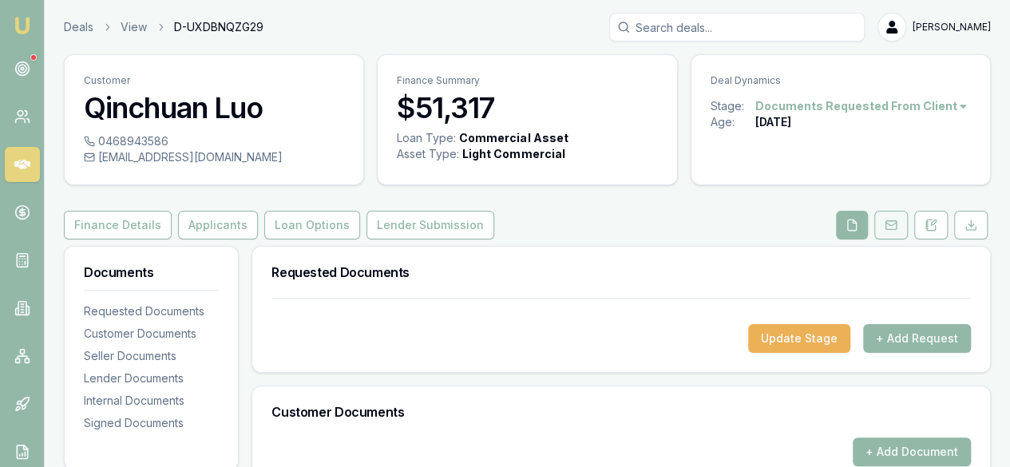
click at [886, 220] on icon at bounding box center [891, 225] width 13 height 13
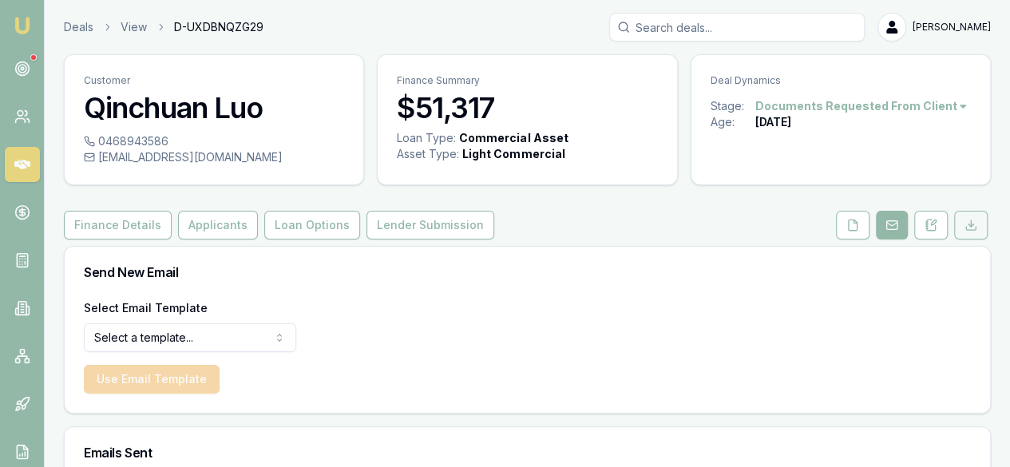
click at [965, 226] on icon at bounding box center [970, 225] width 13 height 13
click at [936, 233] on button at bounding box center [931, 225] width 34 height 29
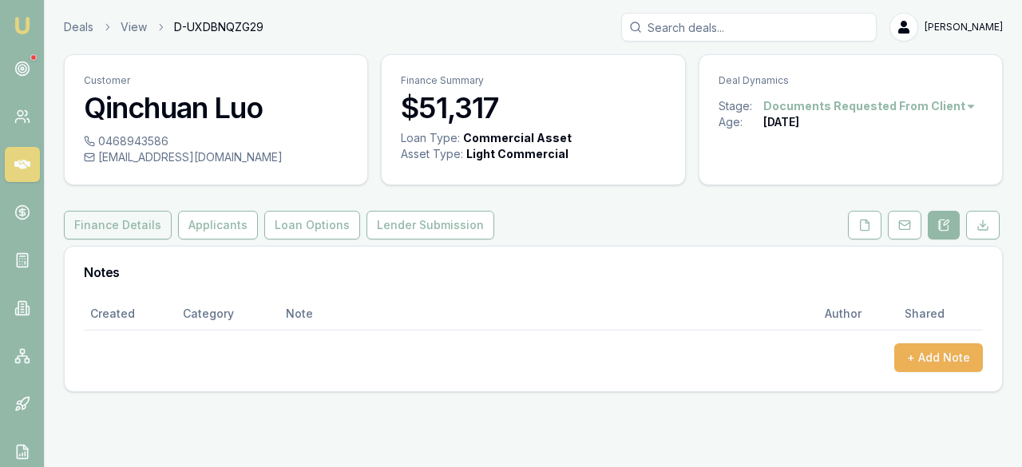
click at [118, 232] on button "Finance Details" at bounding box center [118, 225] width 108 height 29
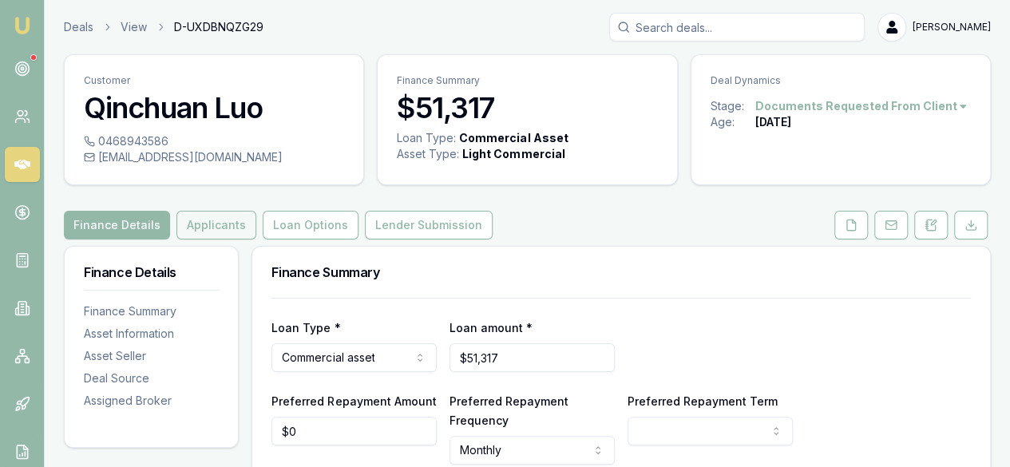
click at [220, 233] on button "Applicants" at bounding box center [216, 225] width 80 height 29
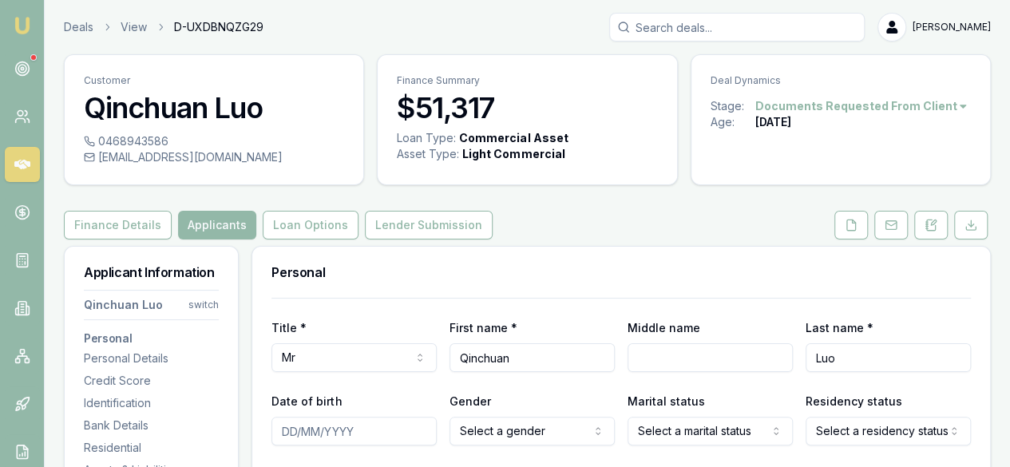
click at [228, 224] on button "Applicants" at bounding box center [217, 225] width 78 height 29
click at [298, 229] on button "Loan Options" at bounding box center [311, 225] width 96 height 29
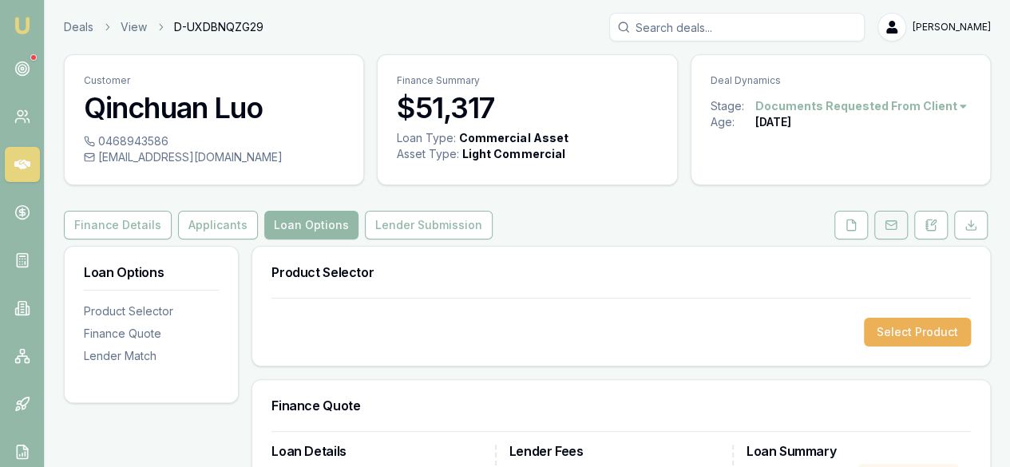
click at [888, 224] on icon at bounding box center [891, 225] width 13 height 13
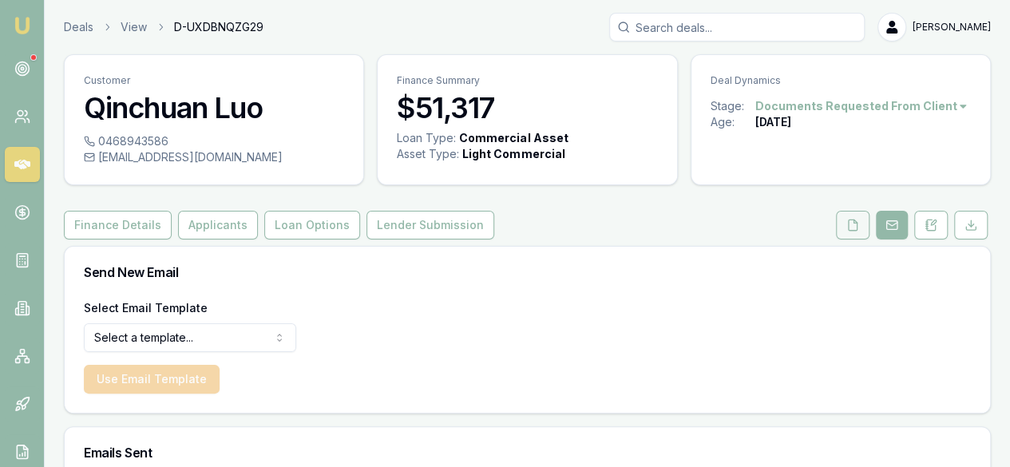
click at [846, 221] on button at bounding box center [853, 225] width 34 height 29
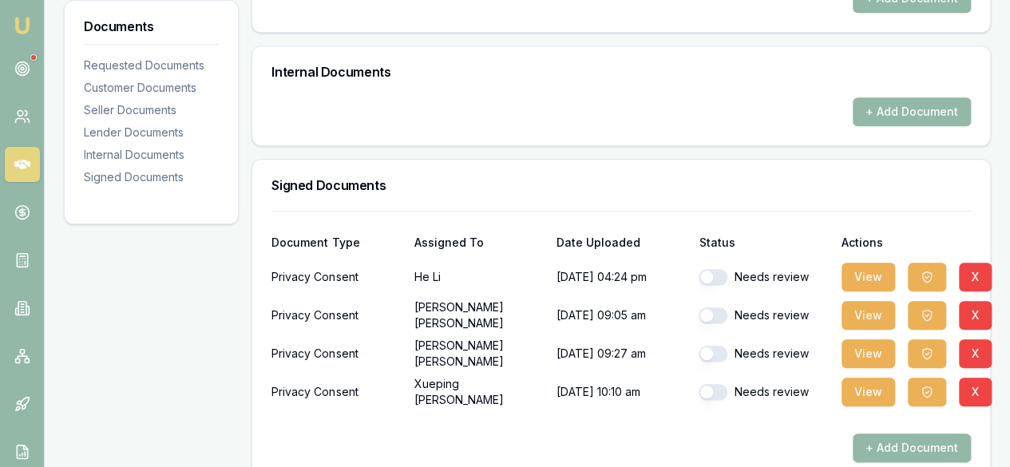
scroll to position [704, 0]
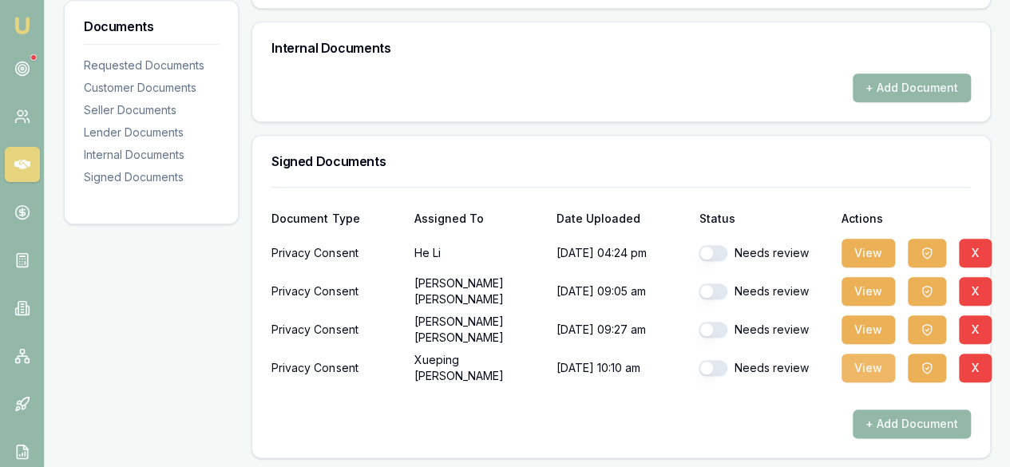
click at [851, 370] on button "View" at bounding box center [867, 368] width 53 height 29
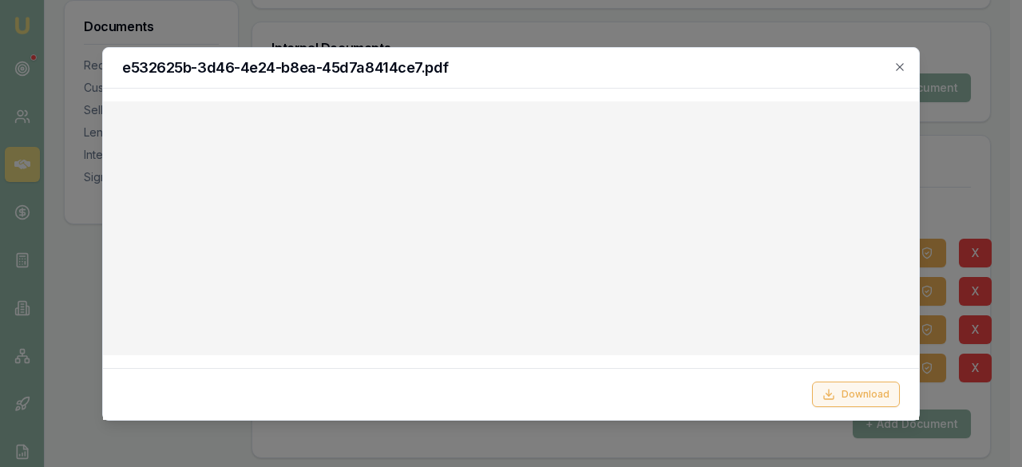
click at [840, 391] on button "Download" at bounding box center [856, 395] width 88 height 26
click at [905, 68] on div "e532625b-3d46-4e24-b8ea-45d7a8414ce7.pdf Download Close" at bounding box center [511, 234] width 818 height 374
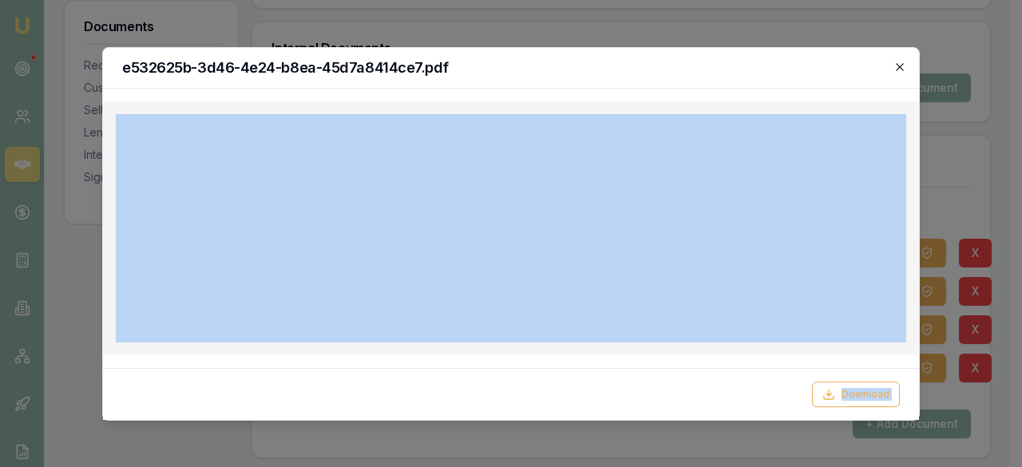
click at [901, 66] on icon "button" at bounding box center [899, 67] width 13 height 13
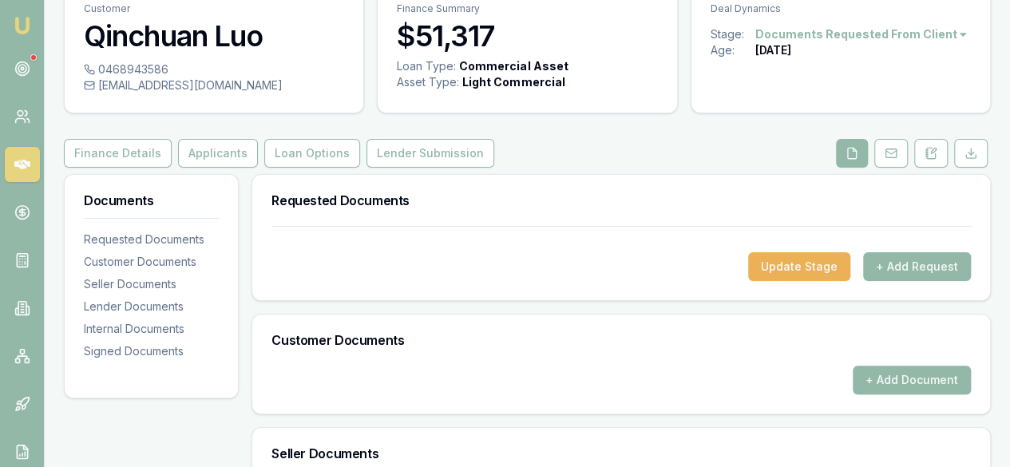
scroll to position [0, 0]
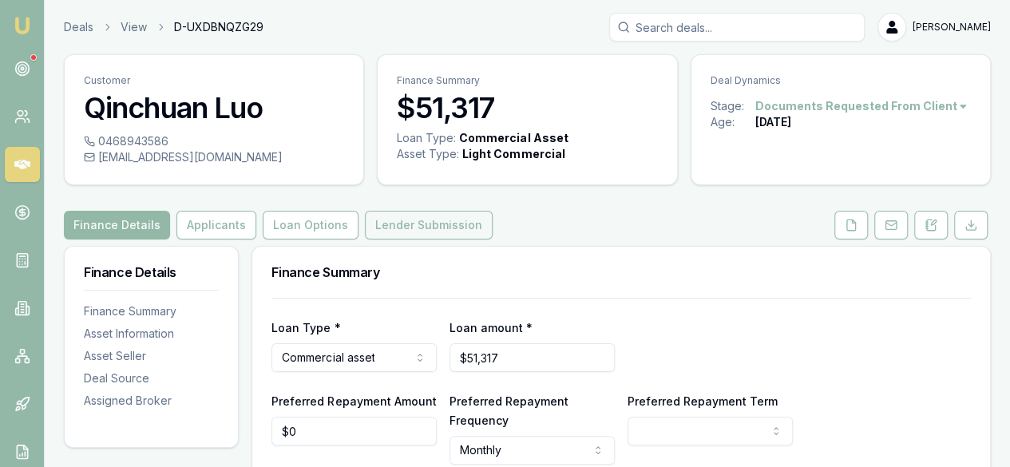
click at [414, 229] on button "Lender Submission" at bounding box center [429, 225] width 128 height 29
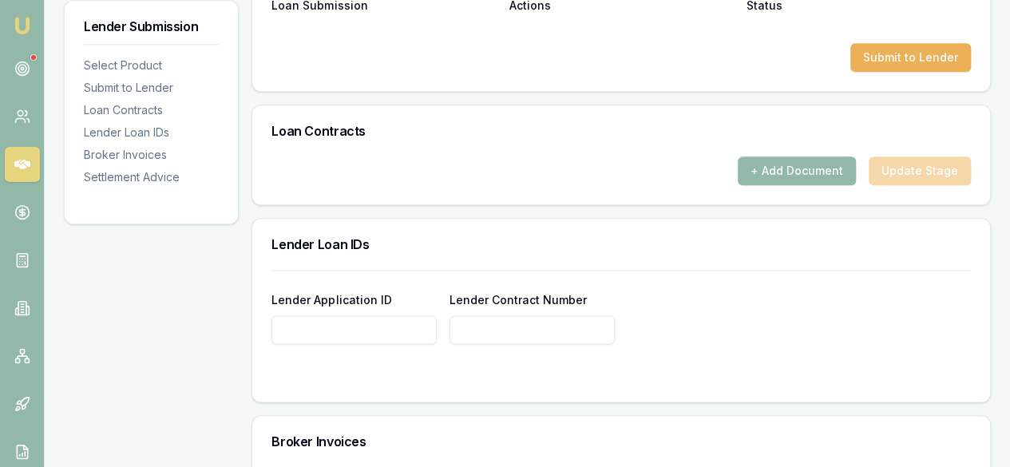
scroll to position [773, 0]
